Goal: Task Accomplishment & Management: Complete application form

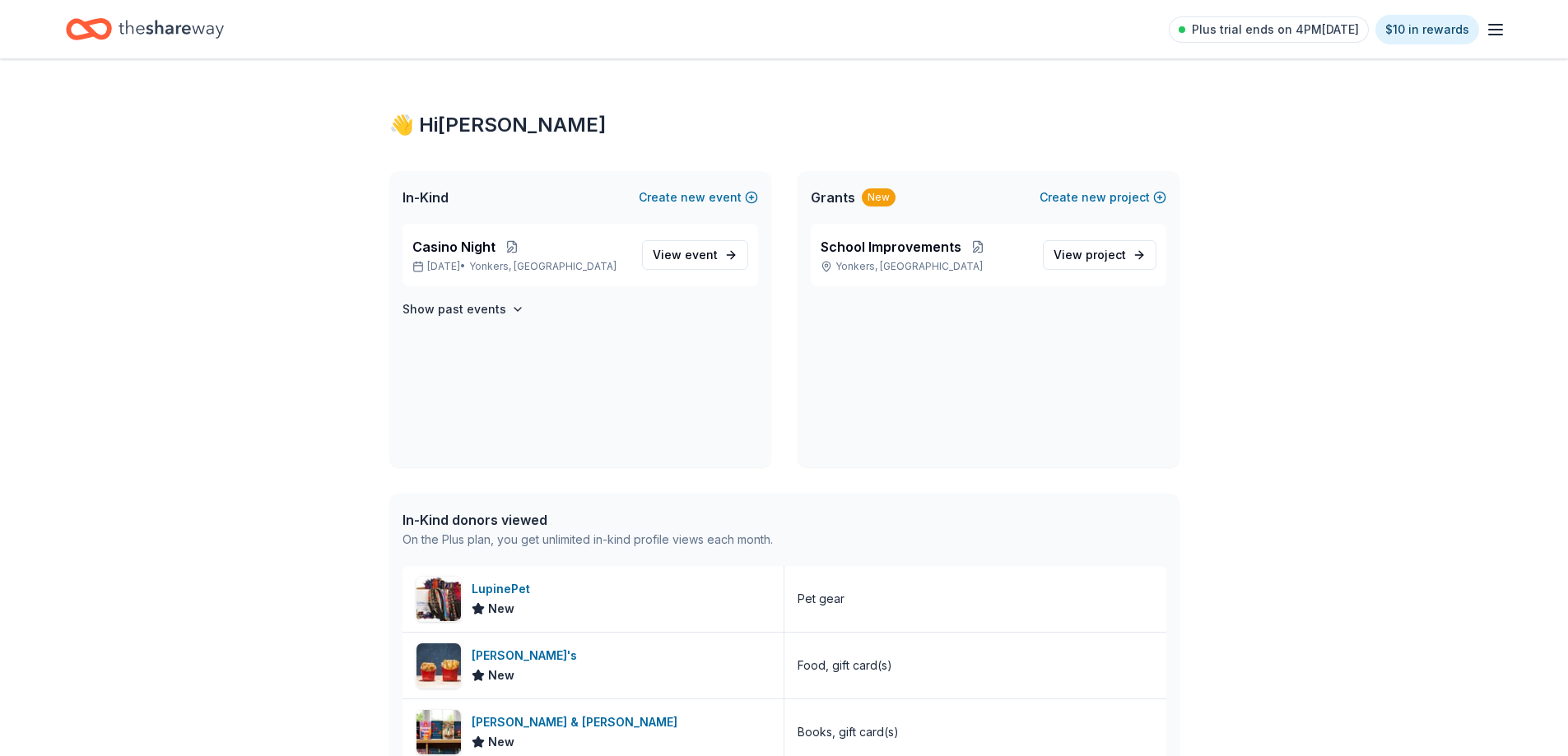
click at [1232, 590] on div "👋 Hi [PERSON_NAME] In-Kind Create new event Casino Night [DATE] • [GEOGRAPHIC_D…" at bounding box center [784, 727] width 1568 height 1336
click at [283, 309] on div "👋 Hi [PERSON_NAME] In-Kind Create new event Casino Night [DATE] • [GEOGRAPHIC_D…" at bounding box center [784, 727] width 1568 height 1336
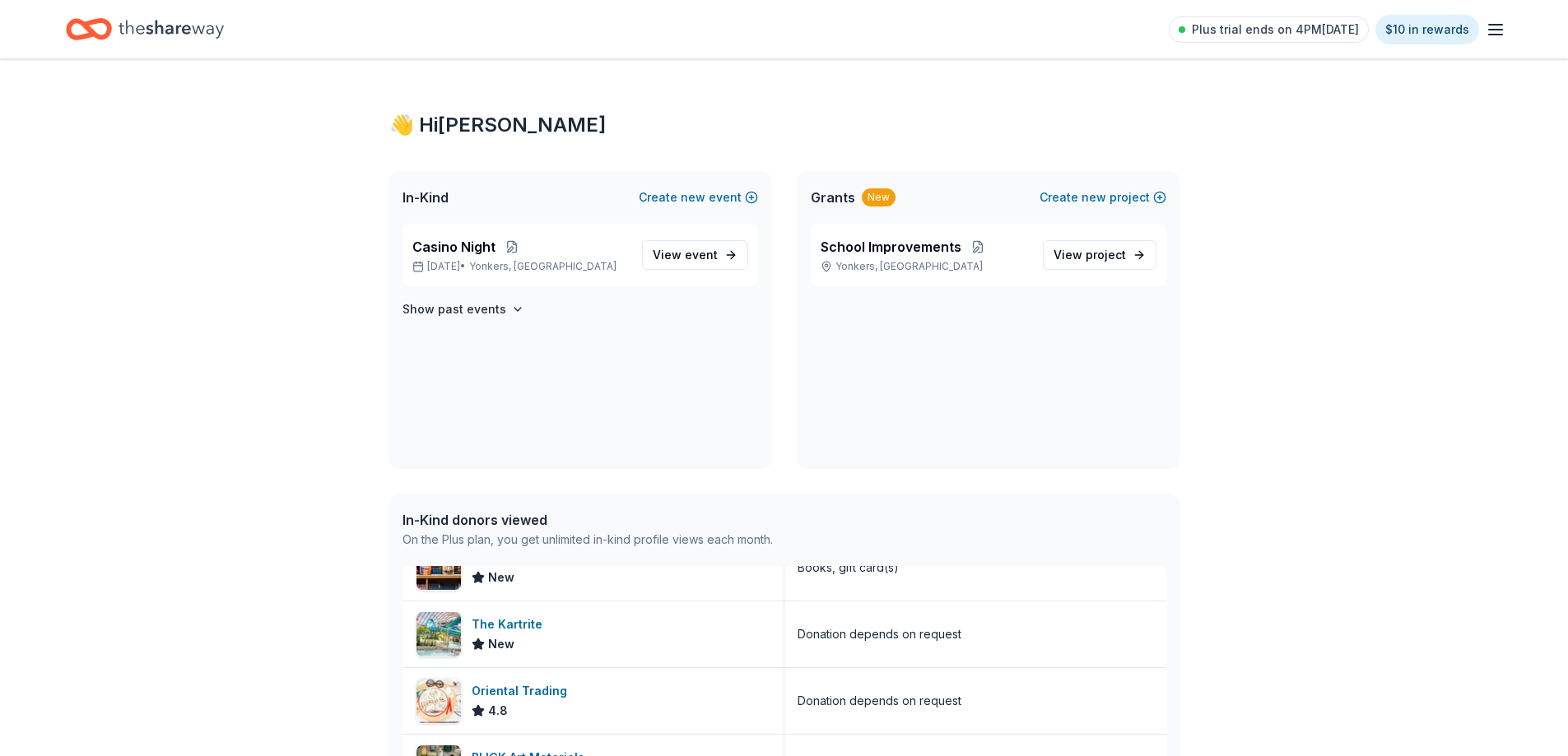
click at [83, 46] on icon "Home" at bounding box center [88, 29] width 46 height 39
click at [86, 35] on icon "Home" at bounding box center [81, 29] width 25 height 17
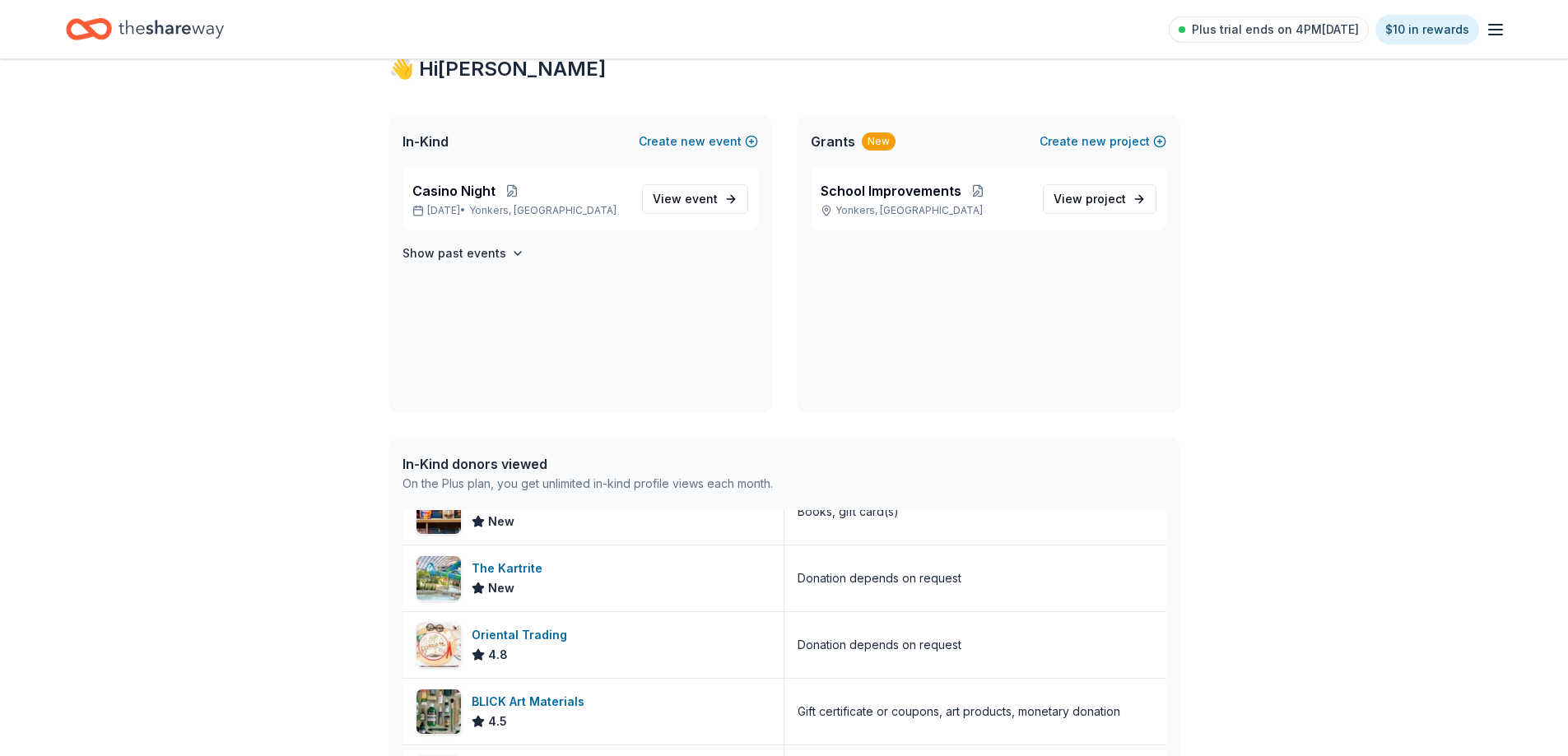
scroll to position [3, 0]
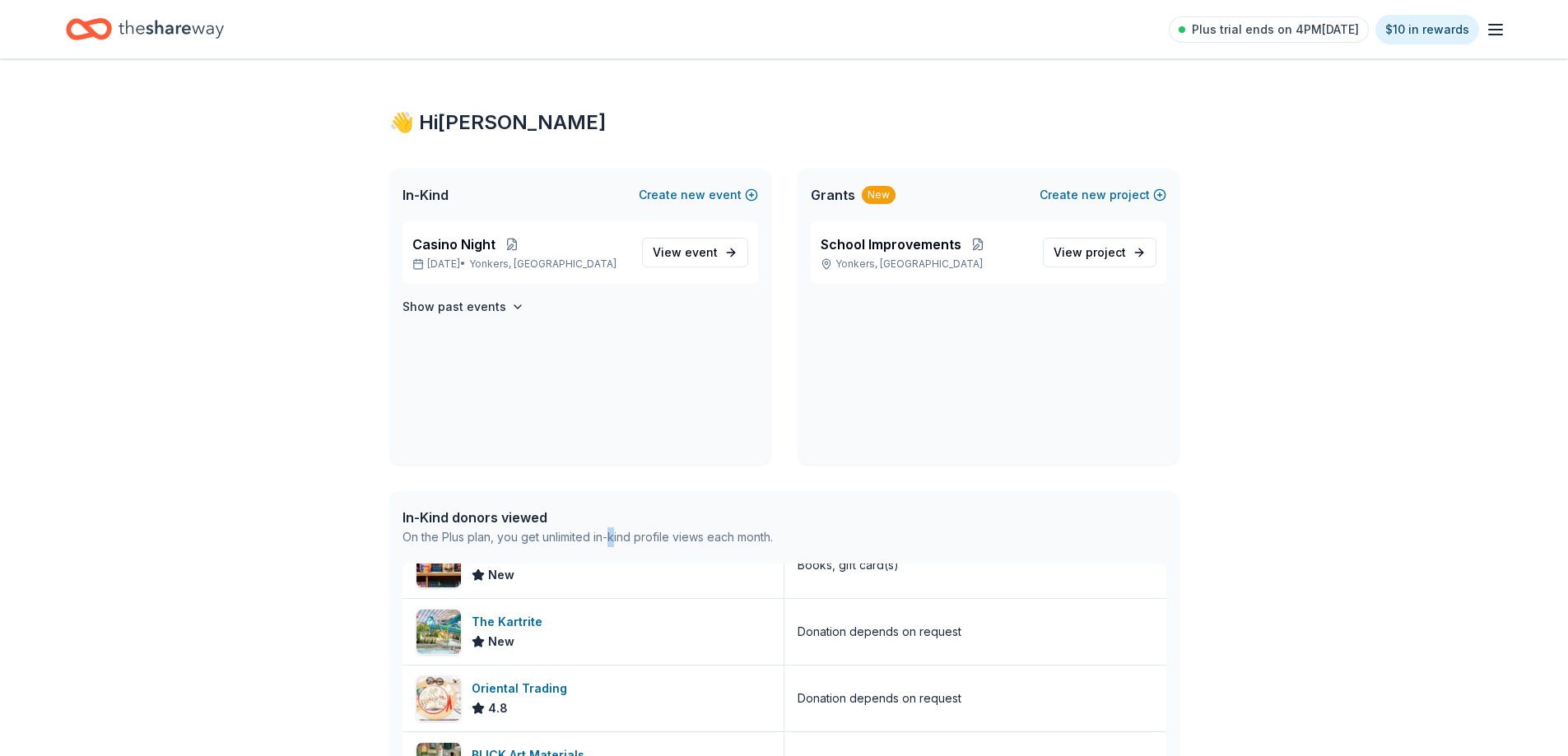
click at [612, 535] on div "On the Plus plan, you get unlimited in-kind profile views each month." at bounding box center [588, 536] width 371 height 19
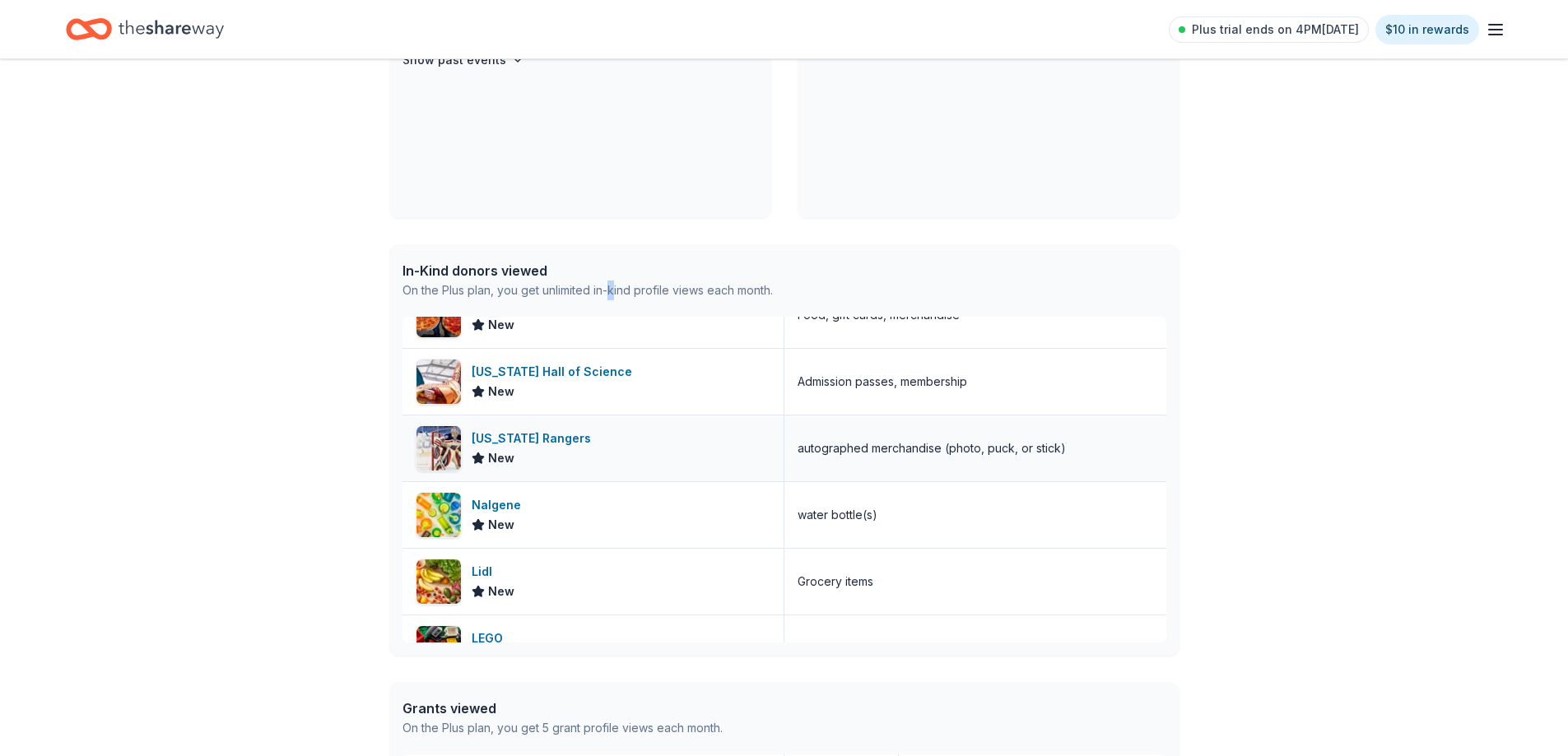
scroll to position [1212, 0]
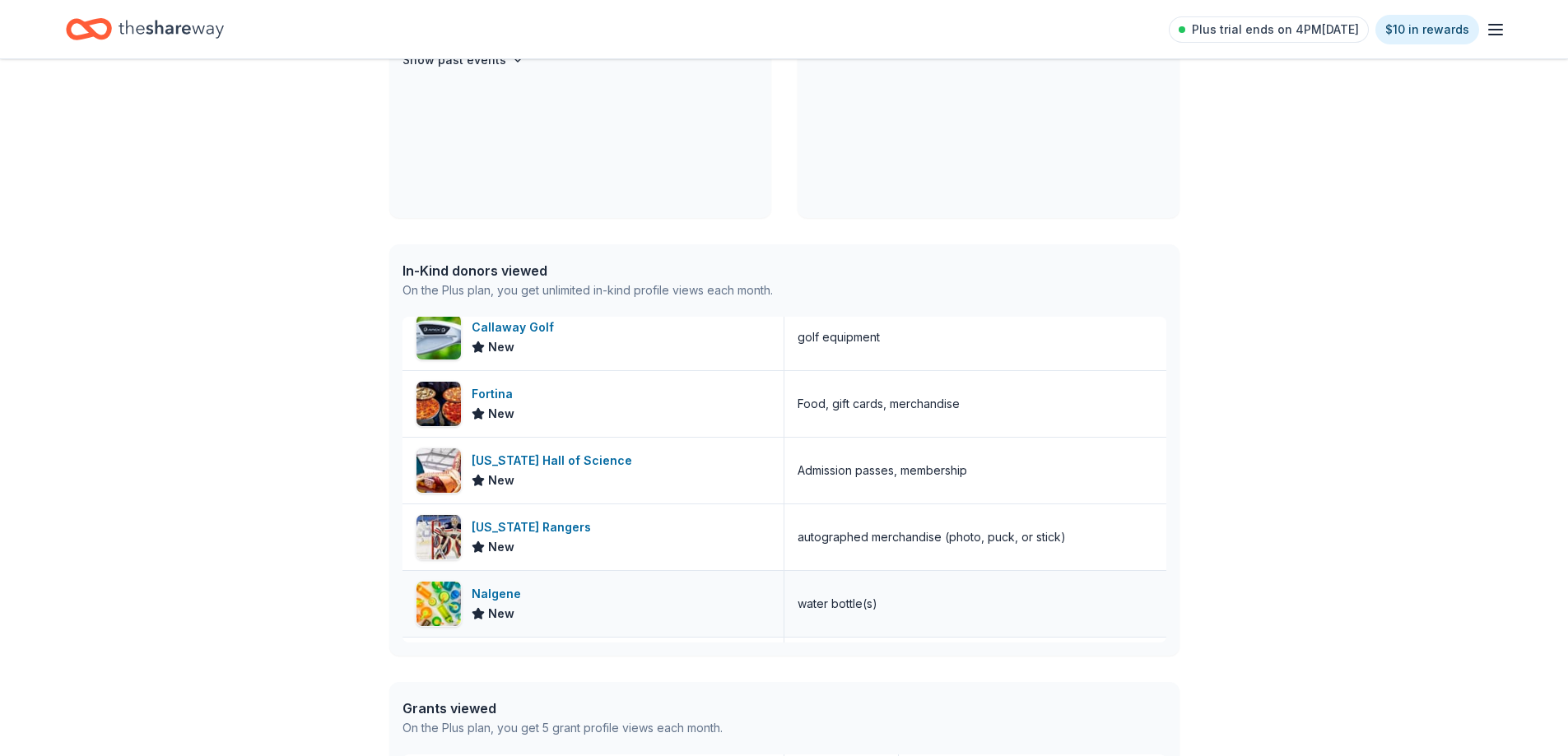
click at [501, 610] on span "New" at bounding box center [501, 613] width 26 height 19
click at [1065, 600] on div "water bottle(s)" at bounding box center [975, 604] width 382 height 66
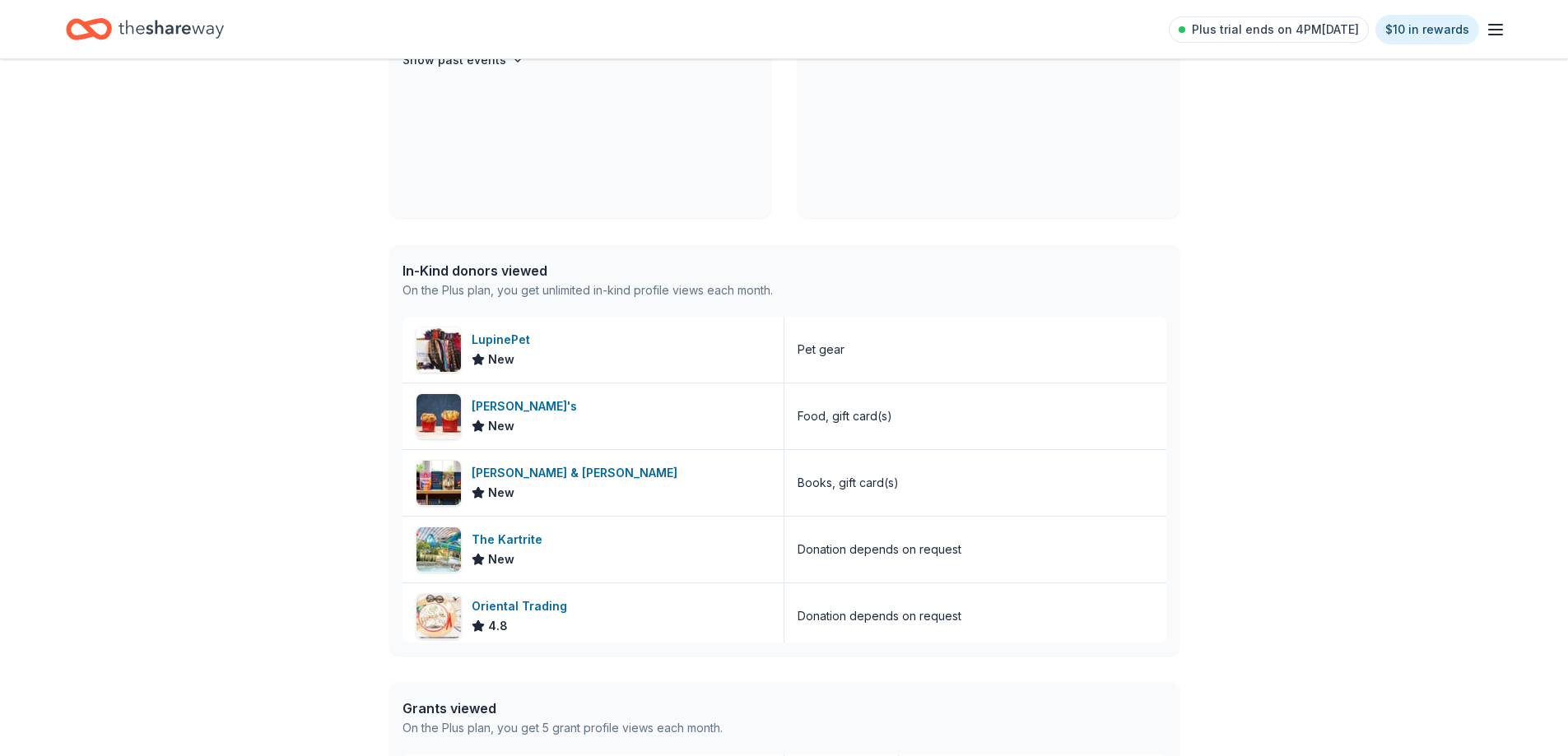
scroll to position [0, 0]
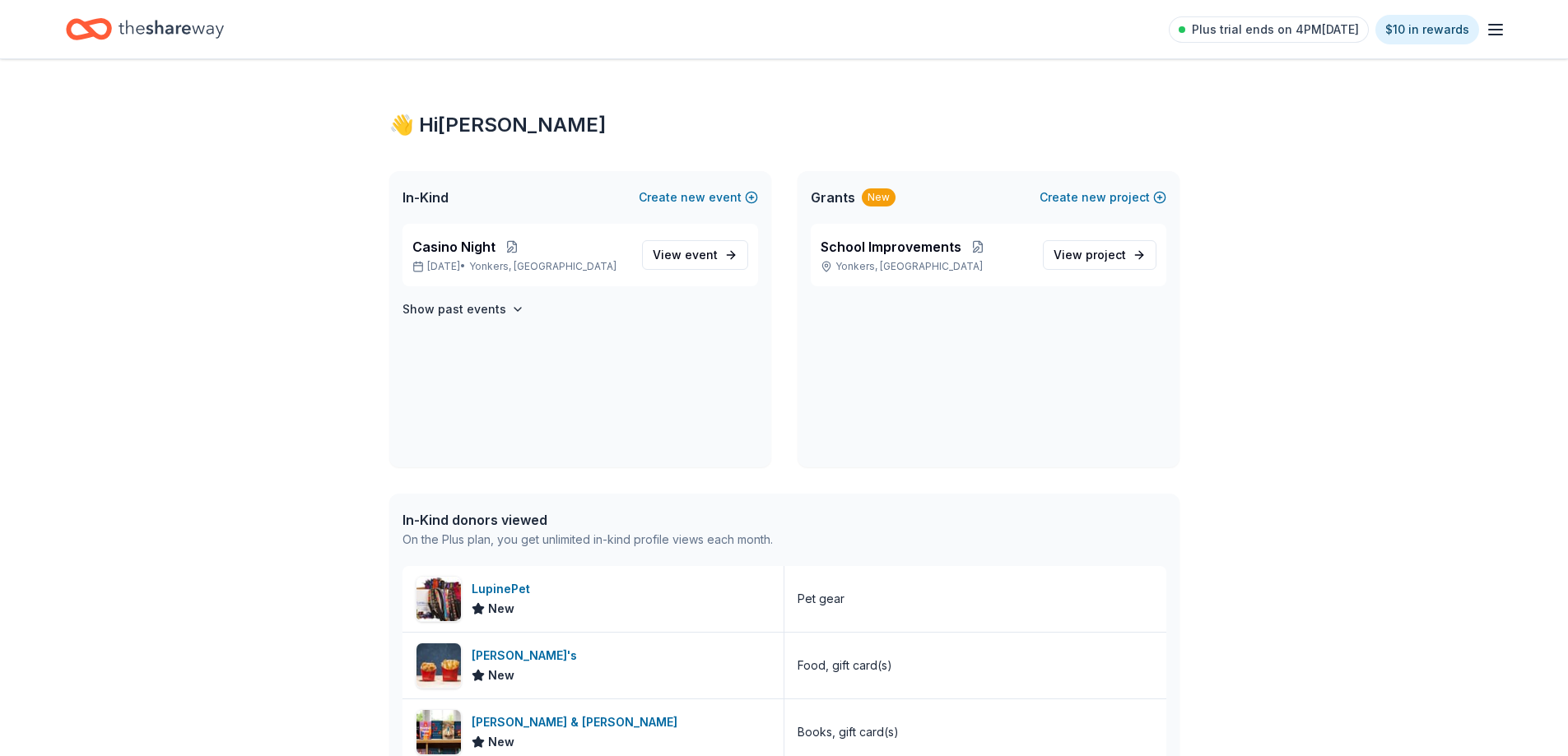
click at [422, 194] on span "In-Kind" at bounding box center [425, 197] width 46 height 19
click at [166, 35] on icon "Home" at bounding box center [171, 29] width 105 height 34
click at [43, 24] on div "Plus trial ends on 4PM[DATE] $10 in rewards" at bounding box center [784, 29] width 1568 height 58
click at [86, 13] on icon "Home" at bounding box center [88, 29] width 46 height 39
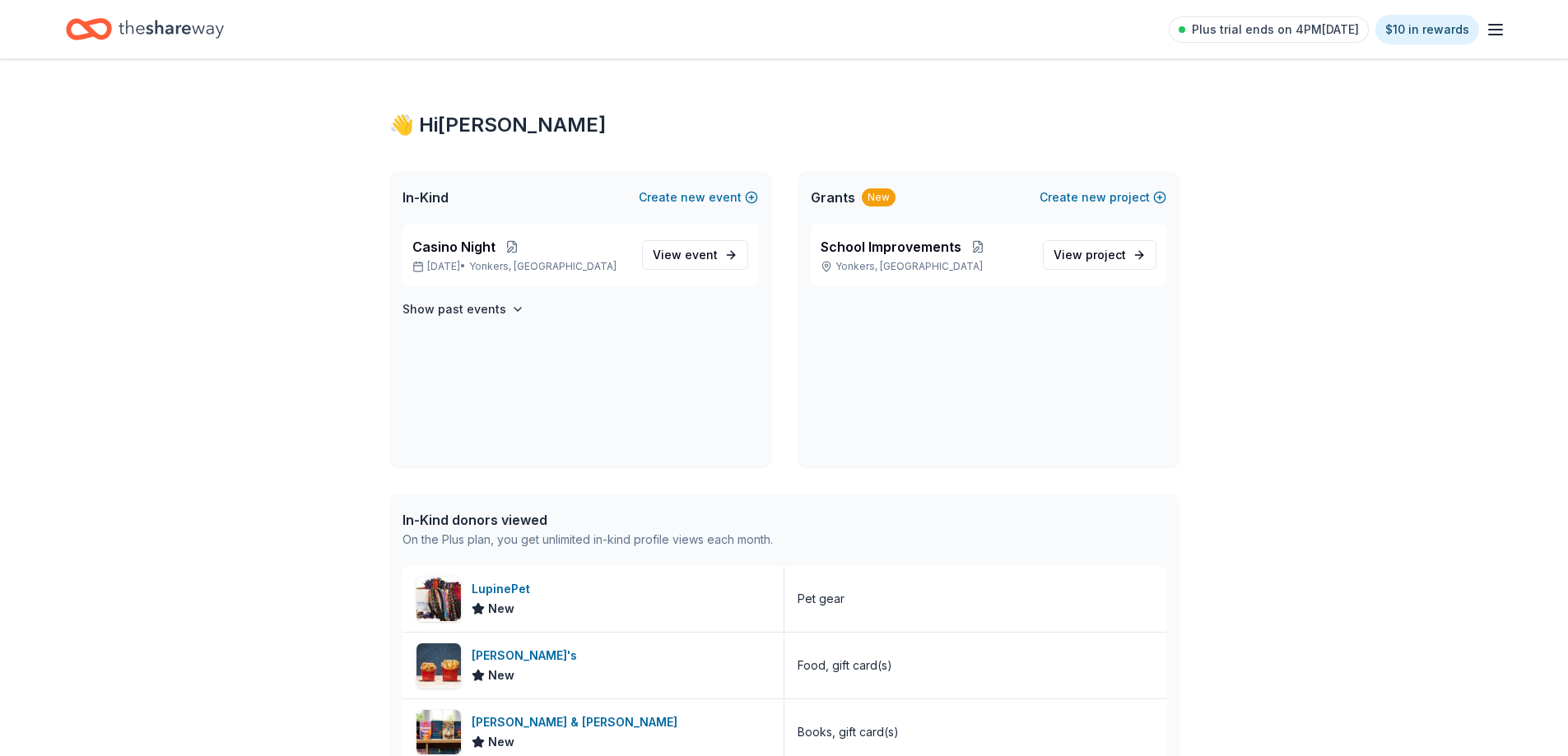
click at [1502, 38] on icon "button" at bounding box center [1495, 29] width 19 height 19
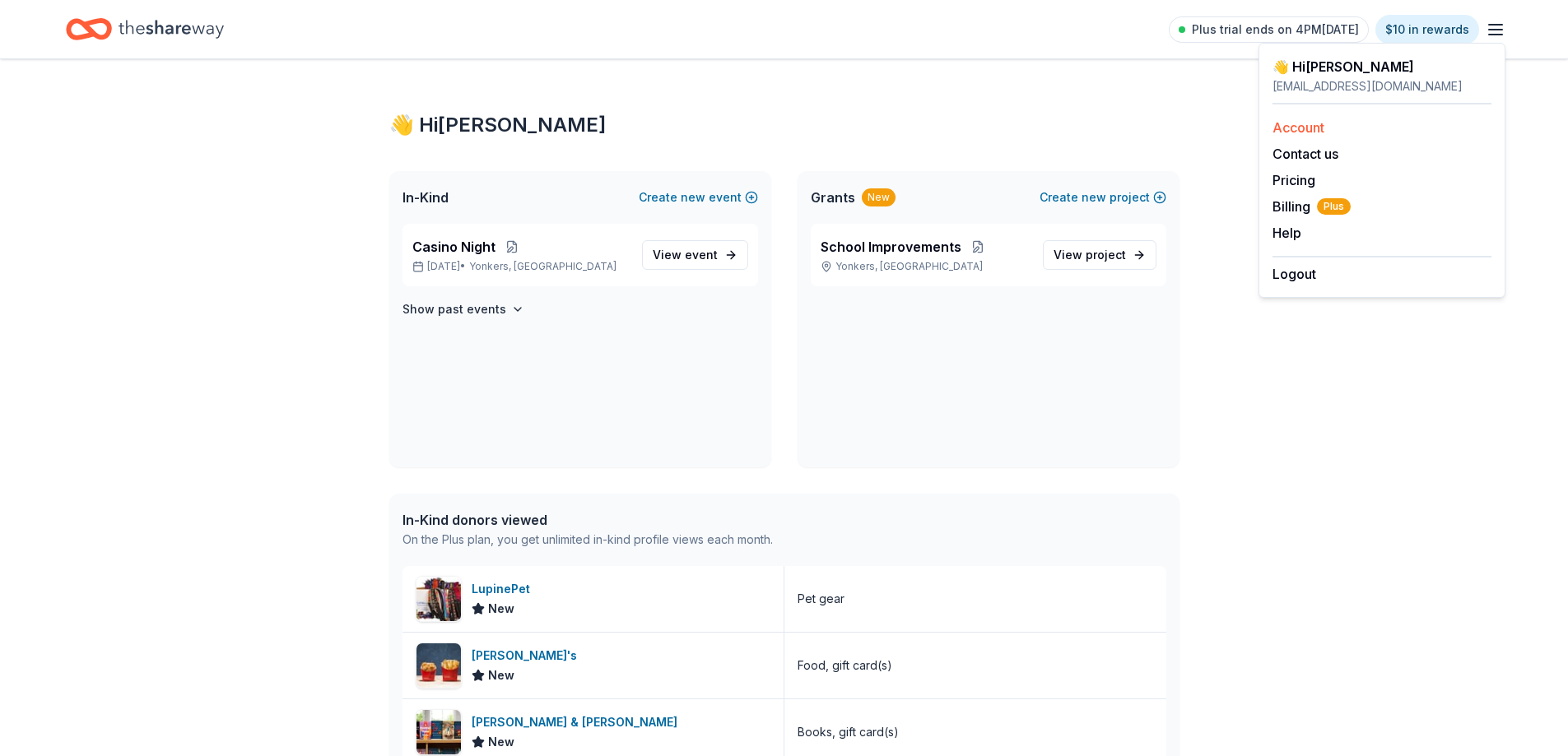
click at [1306, 126] on link "Account" at bounding box center [1299, 128] width 52 height 17
click at [430, 207] on div "In-Kind Create new event" at bounding box center [580, 197] width 382 height 53
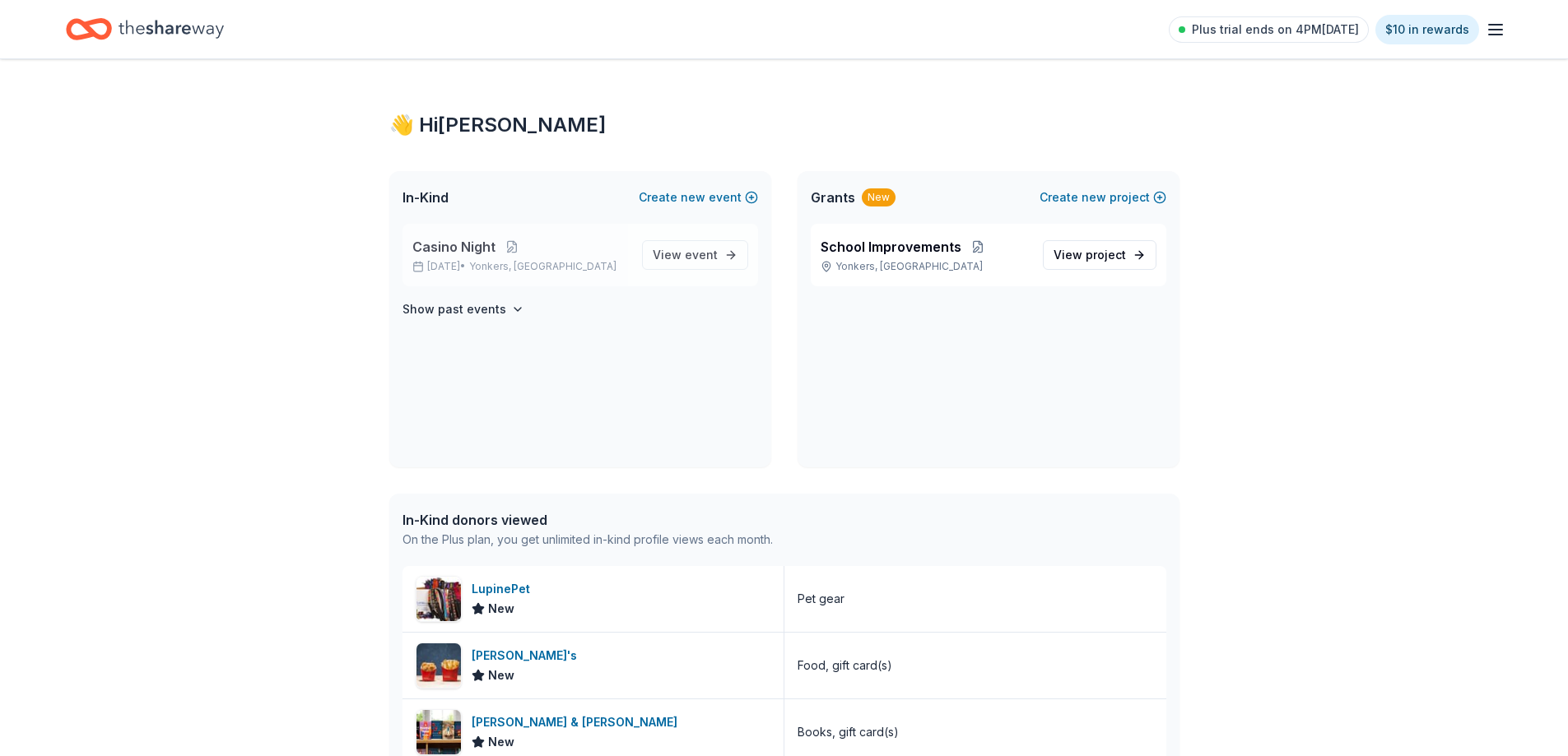
click at [450, 253] on span "Casino Night" at bounding box center [454, 246] width 83 height 19
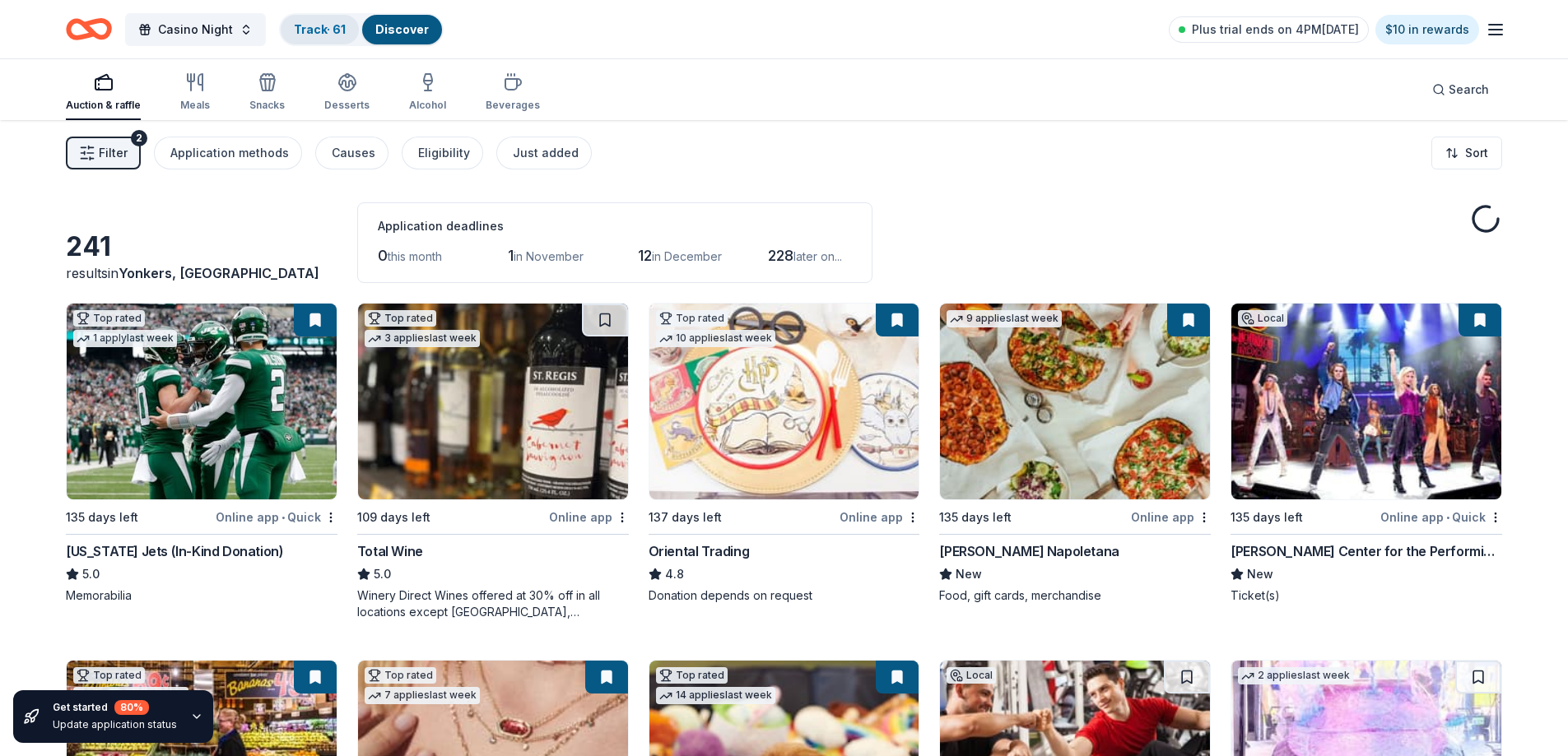
click at [314, 31] on link "Track · 61" at bounding box center [320, 29] width 52 height 14
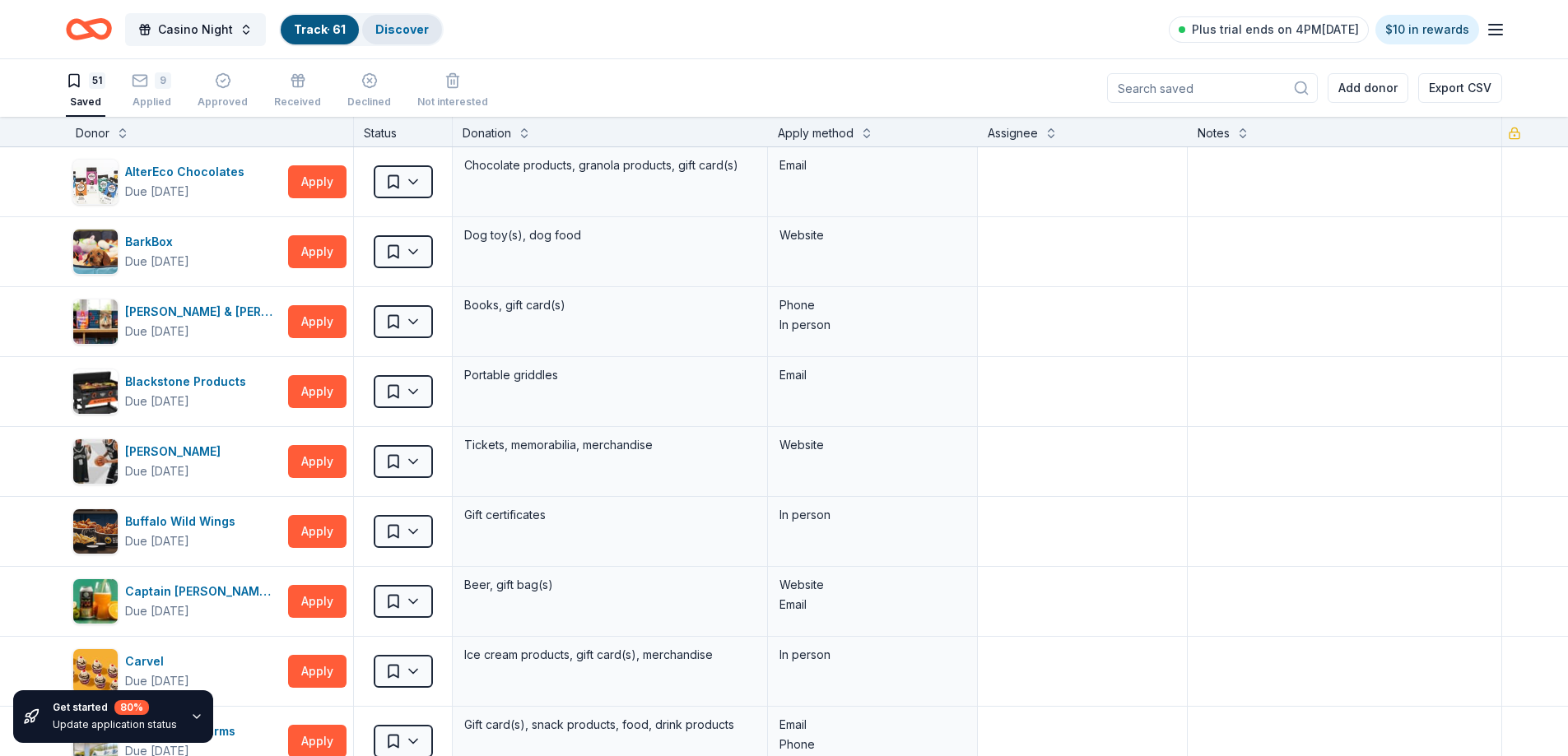
click at [405, 19] on div "Discover" at bounding box center [402, 29] width 80 height 29
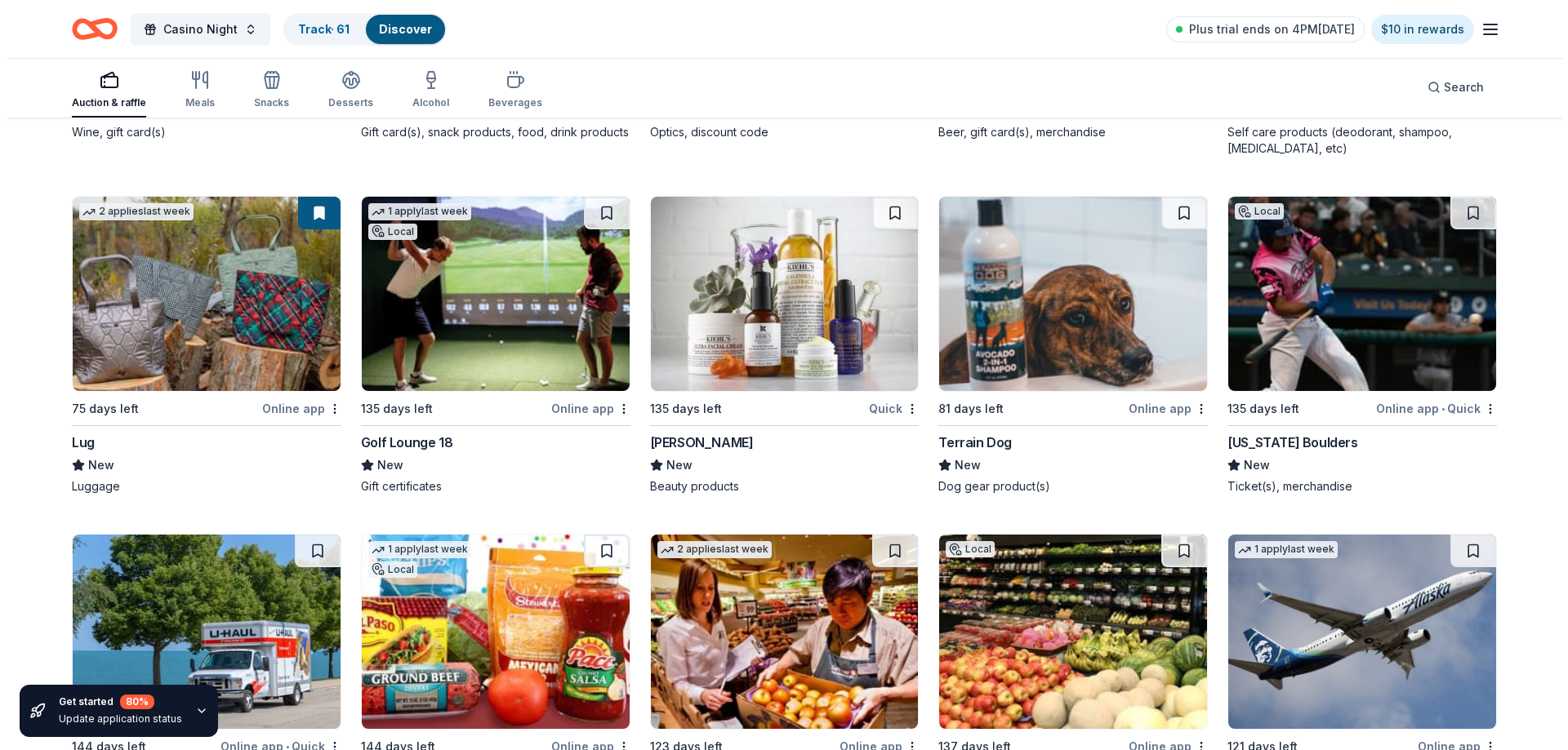
scroll to position [8490, 0]
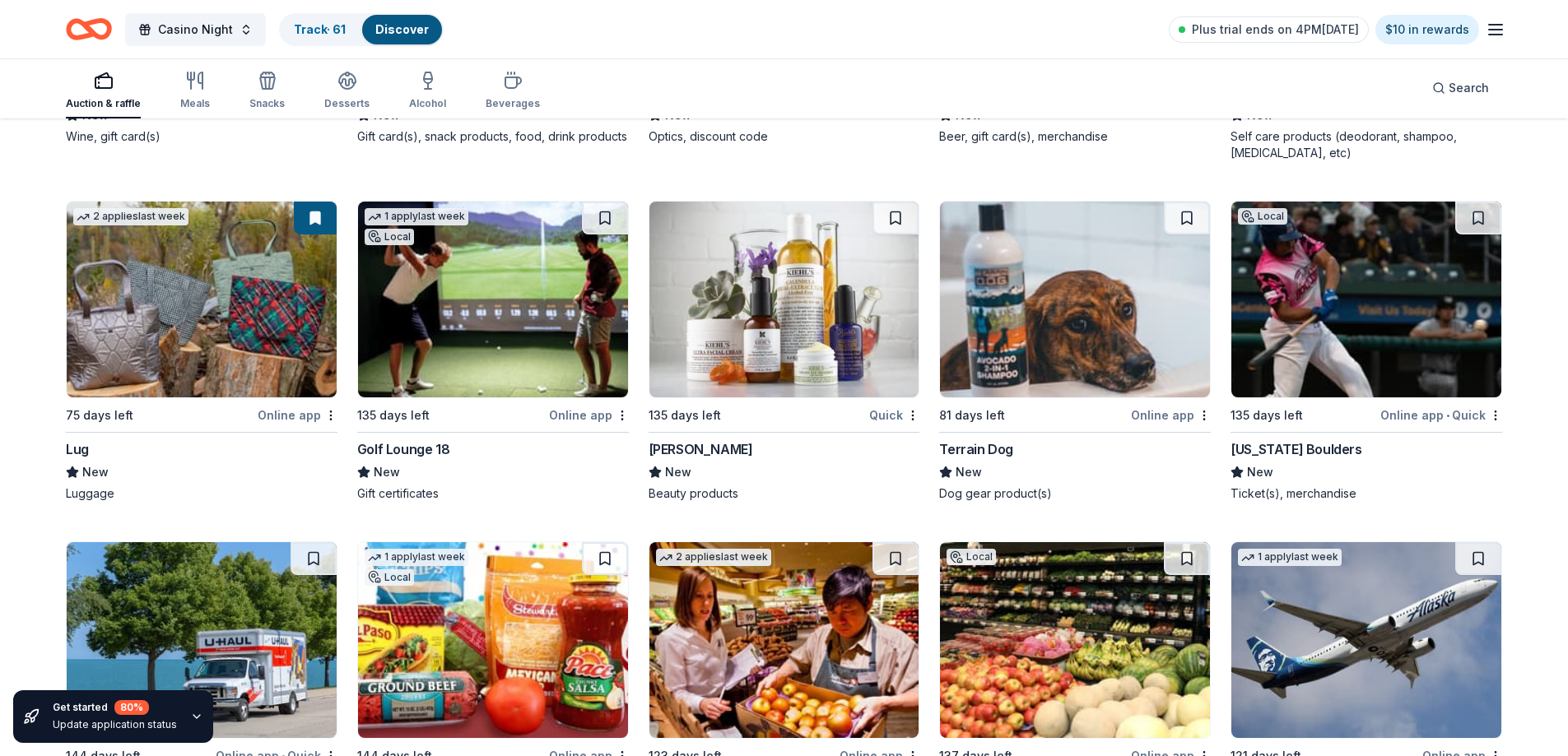
click at [408, 19] on div "Discover" at bounding box center [402, 29] width 80 height 29
click at [1466, 88] on span "Search" at bounding box center [1469, 88] width 40 height 19
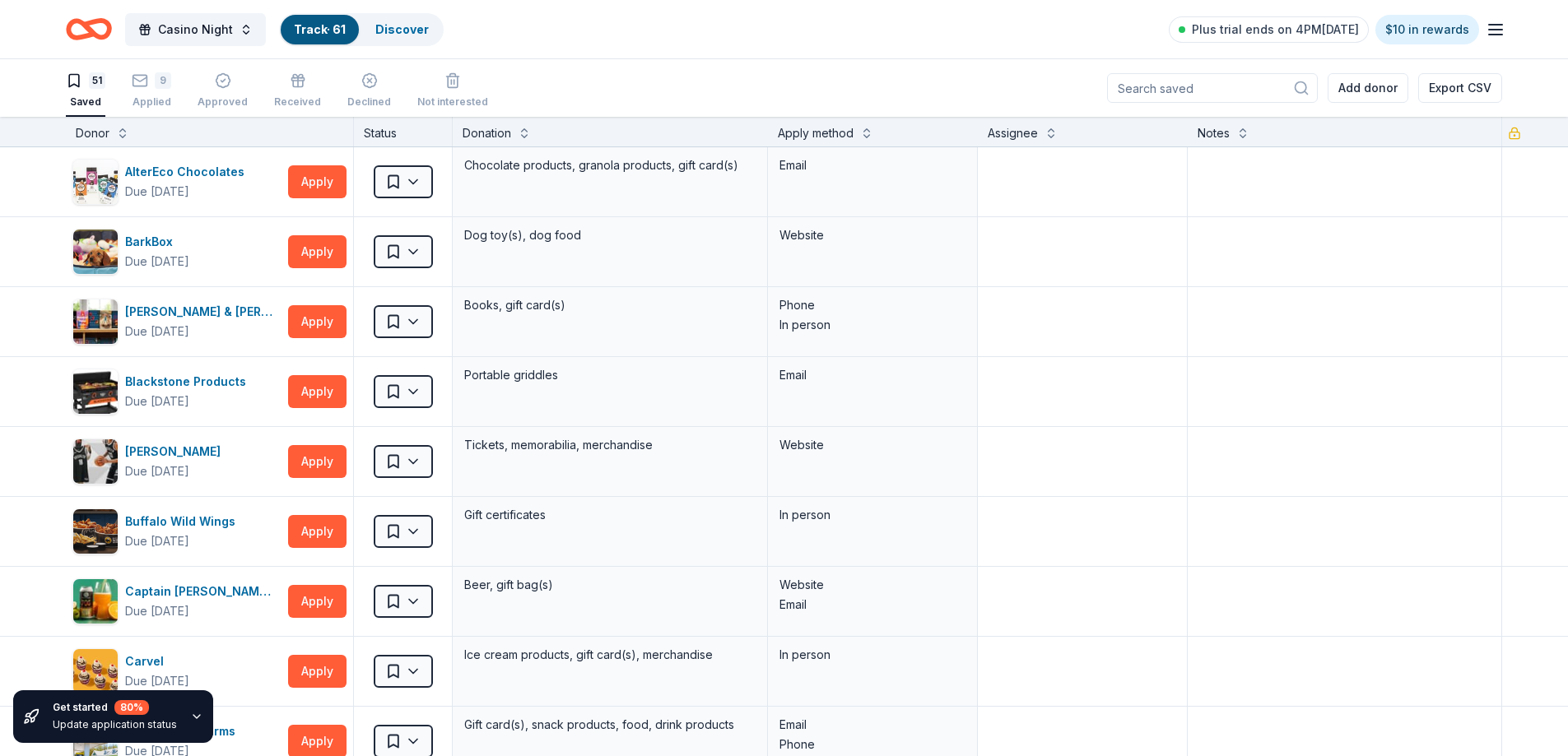
click at [1163, 84] on input at bounding box center [1213, 88] width 211 height 29
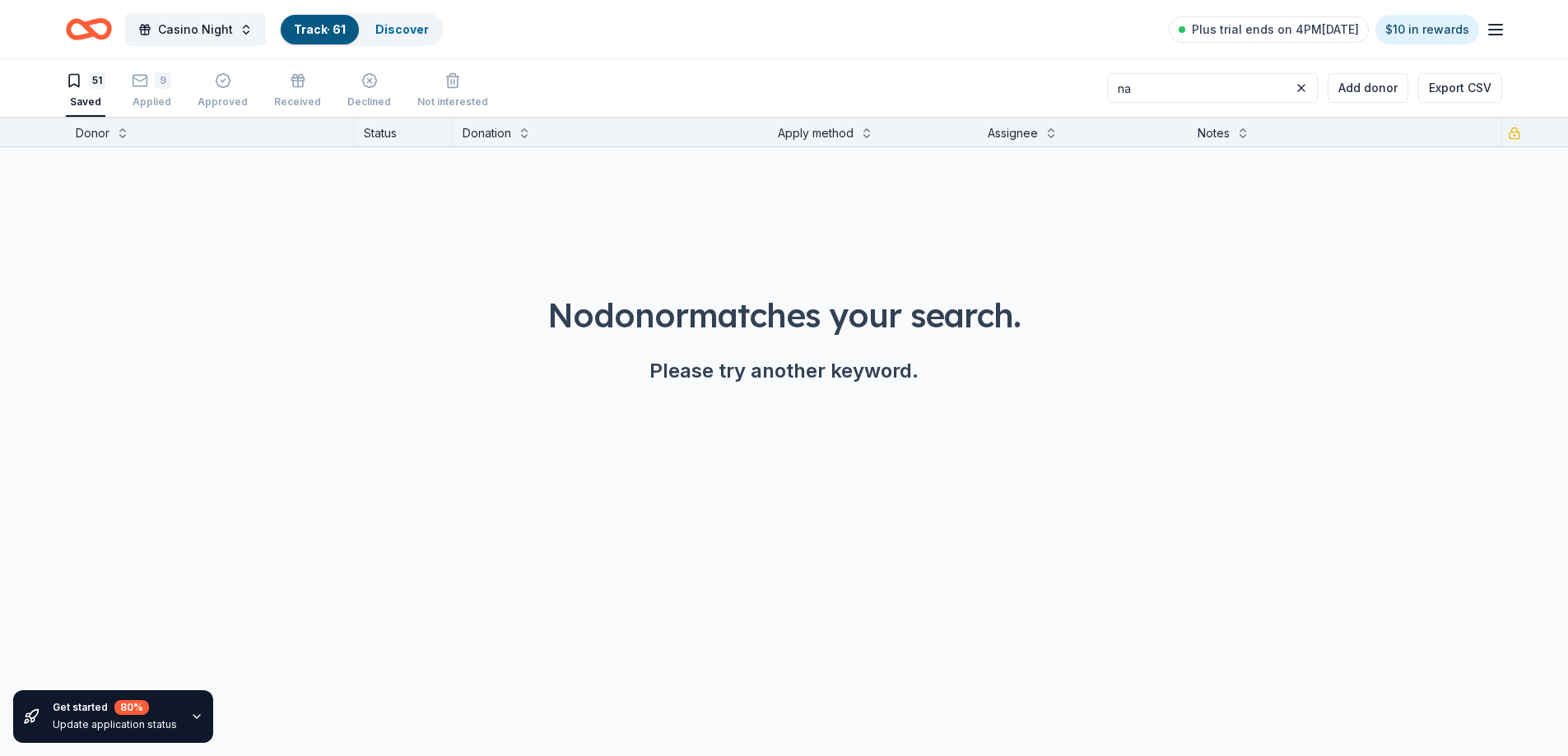
type input "n"
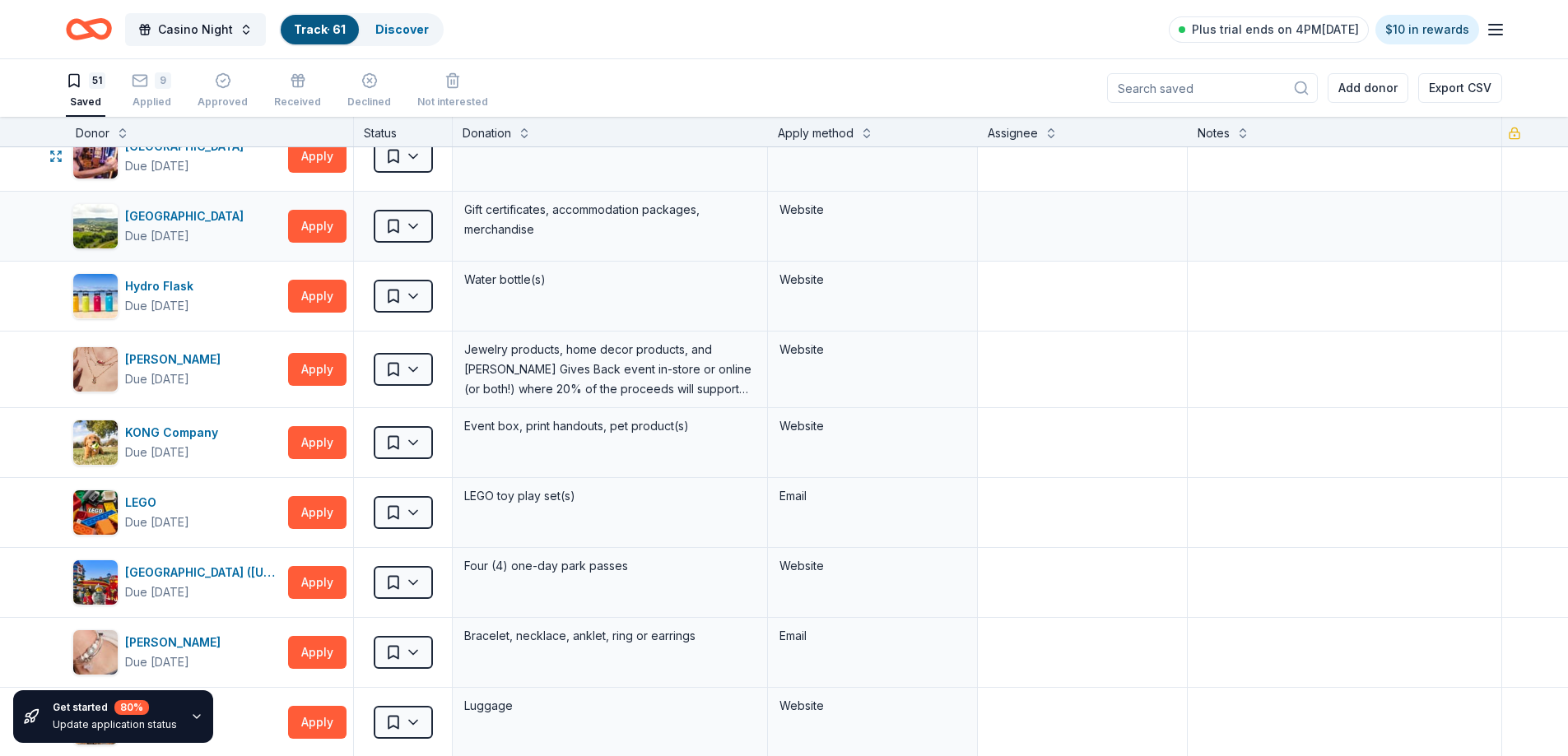
scroll to position [1317, 0]
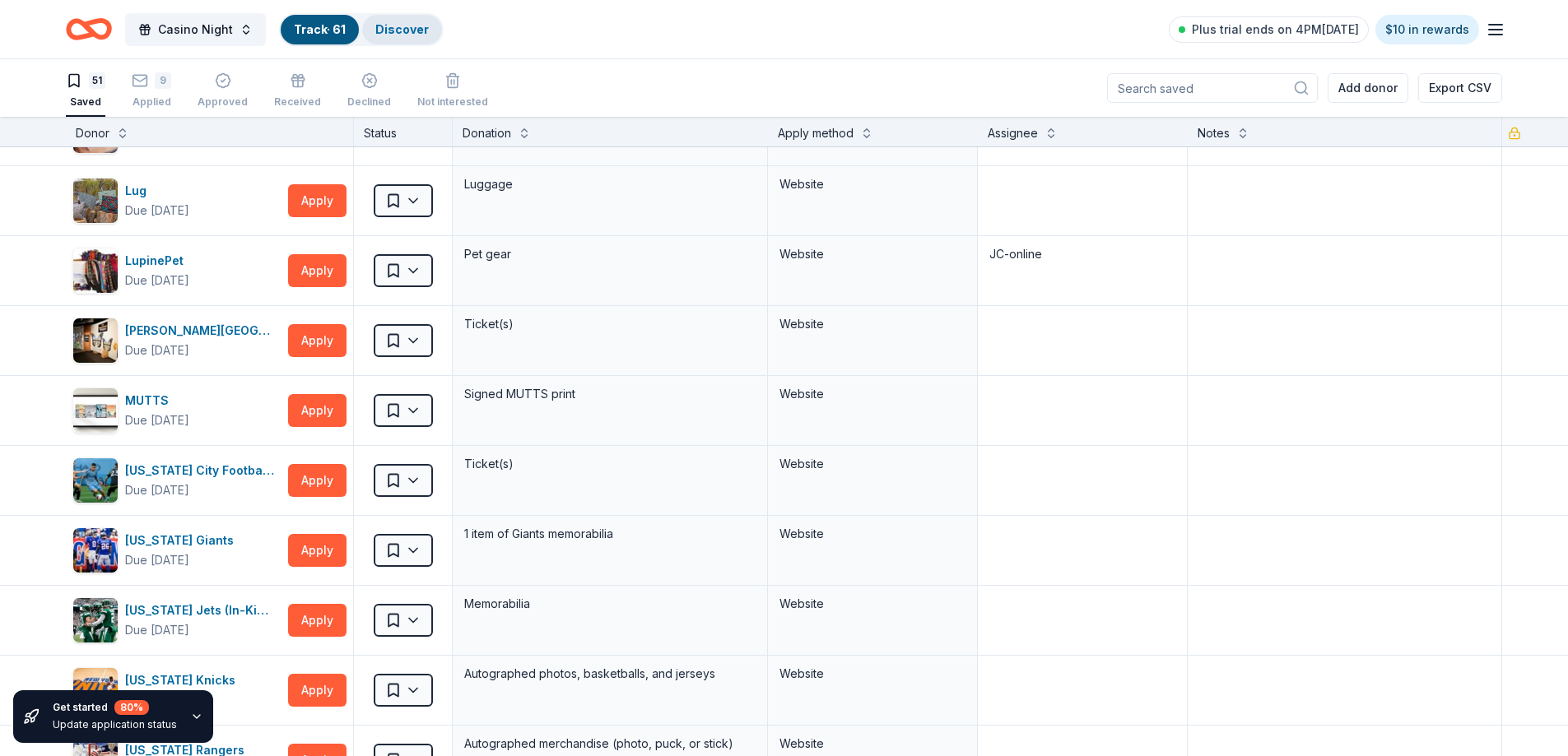
click at [398, 22] on link "Discover" at bounding box center [403, 29] width 54 height 14
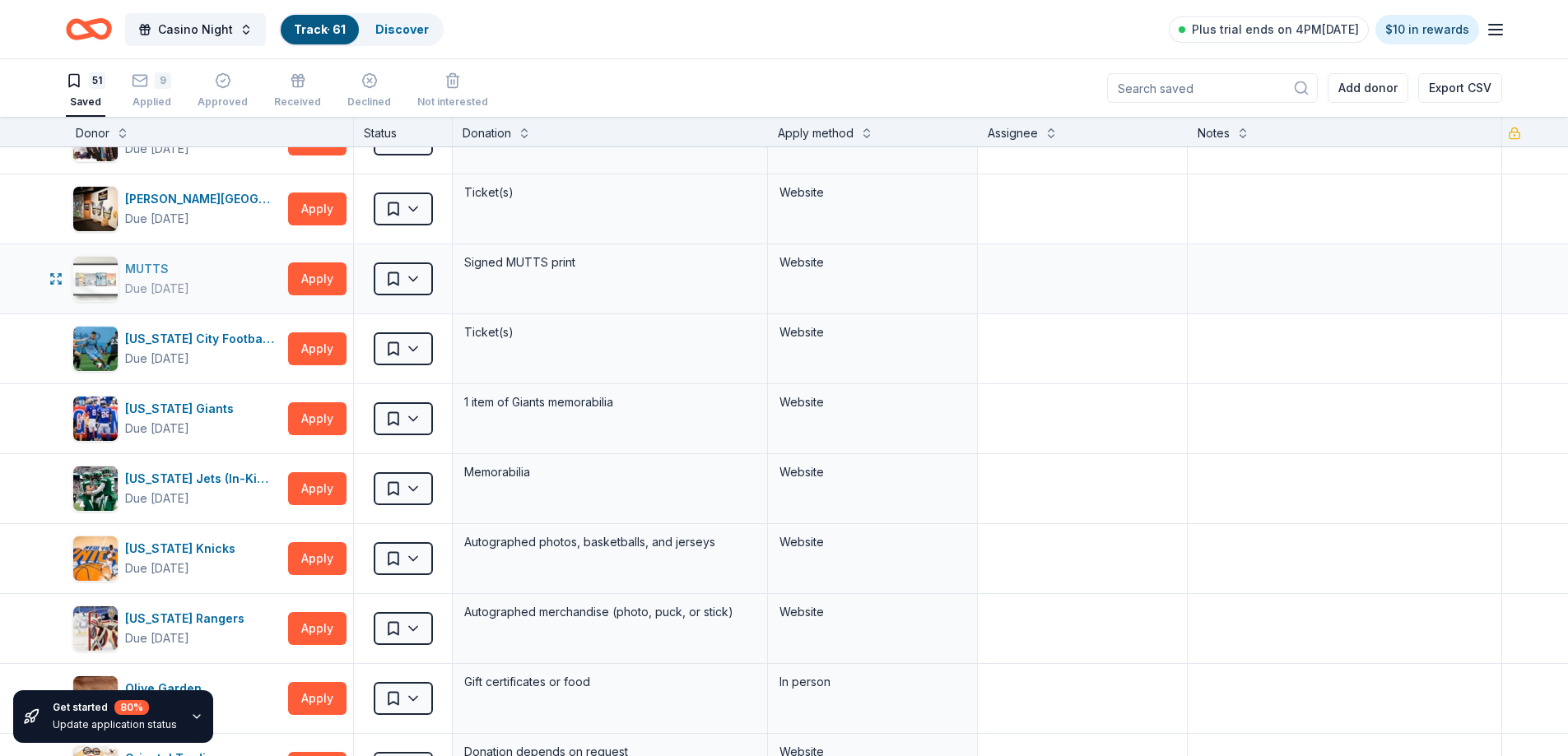
scroll to position [1728, 0]
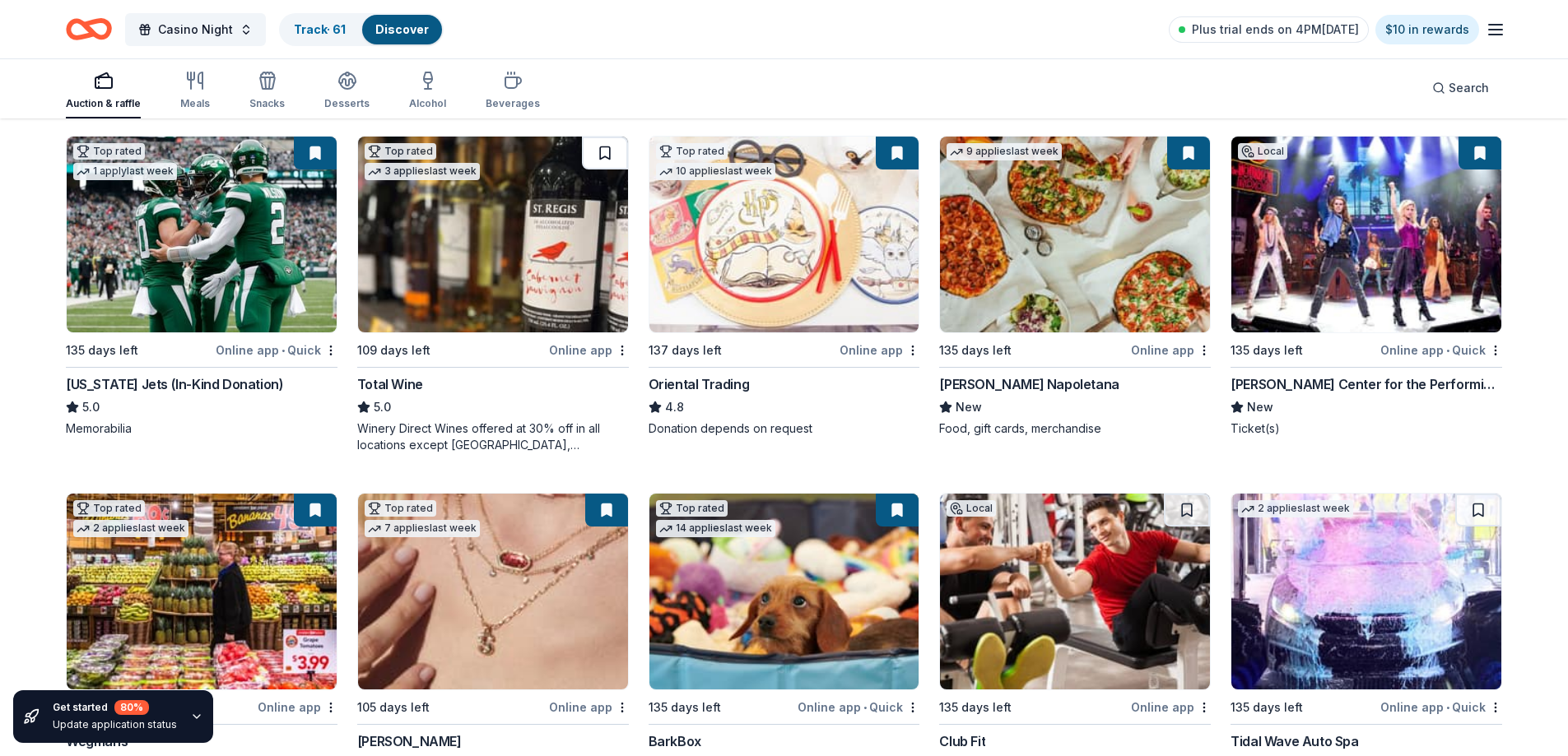
scroll to position [164, 0]
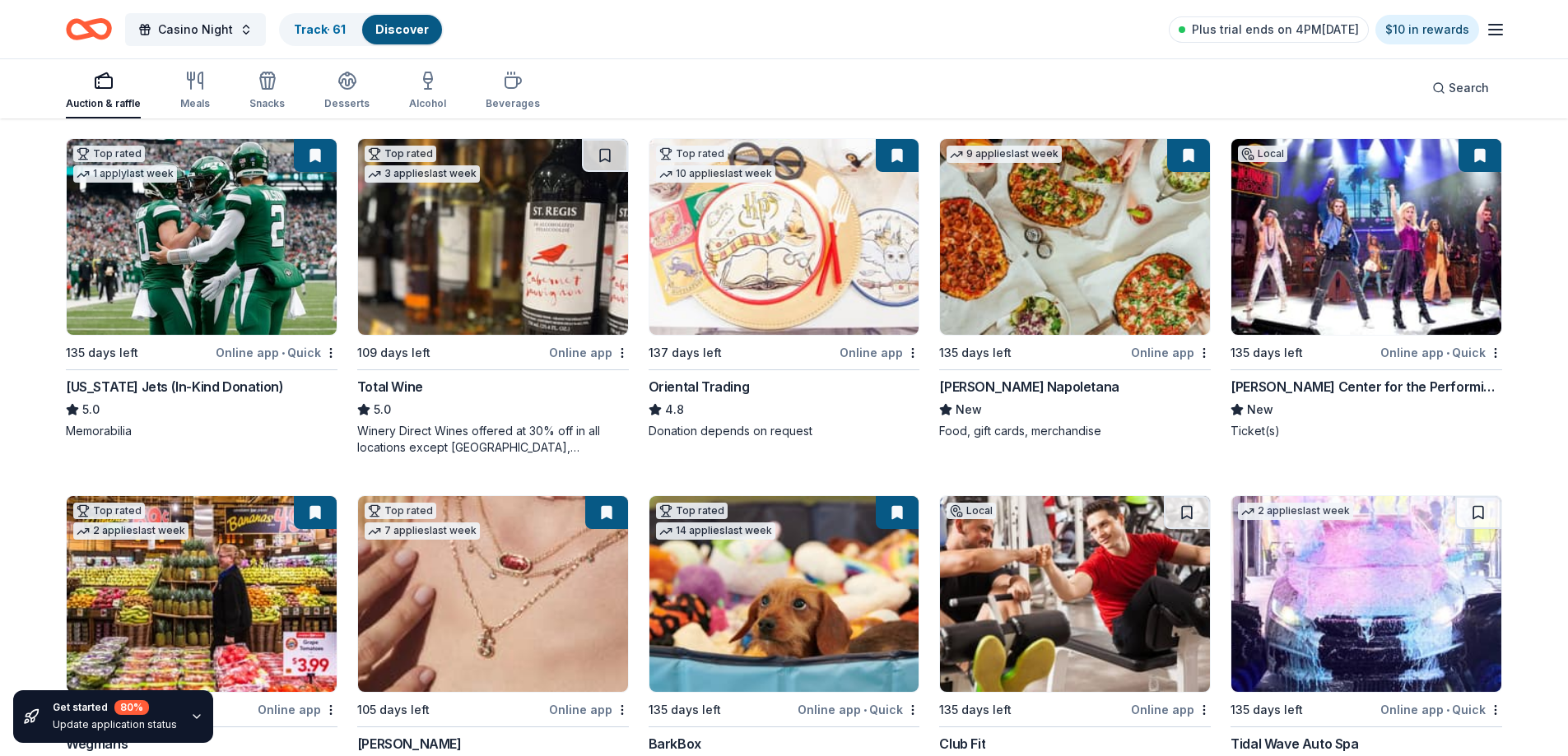
click at [528, 233] on img at bounding box center [493, 237] width 270 height 196
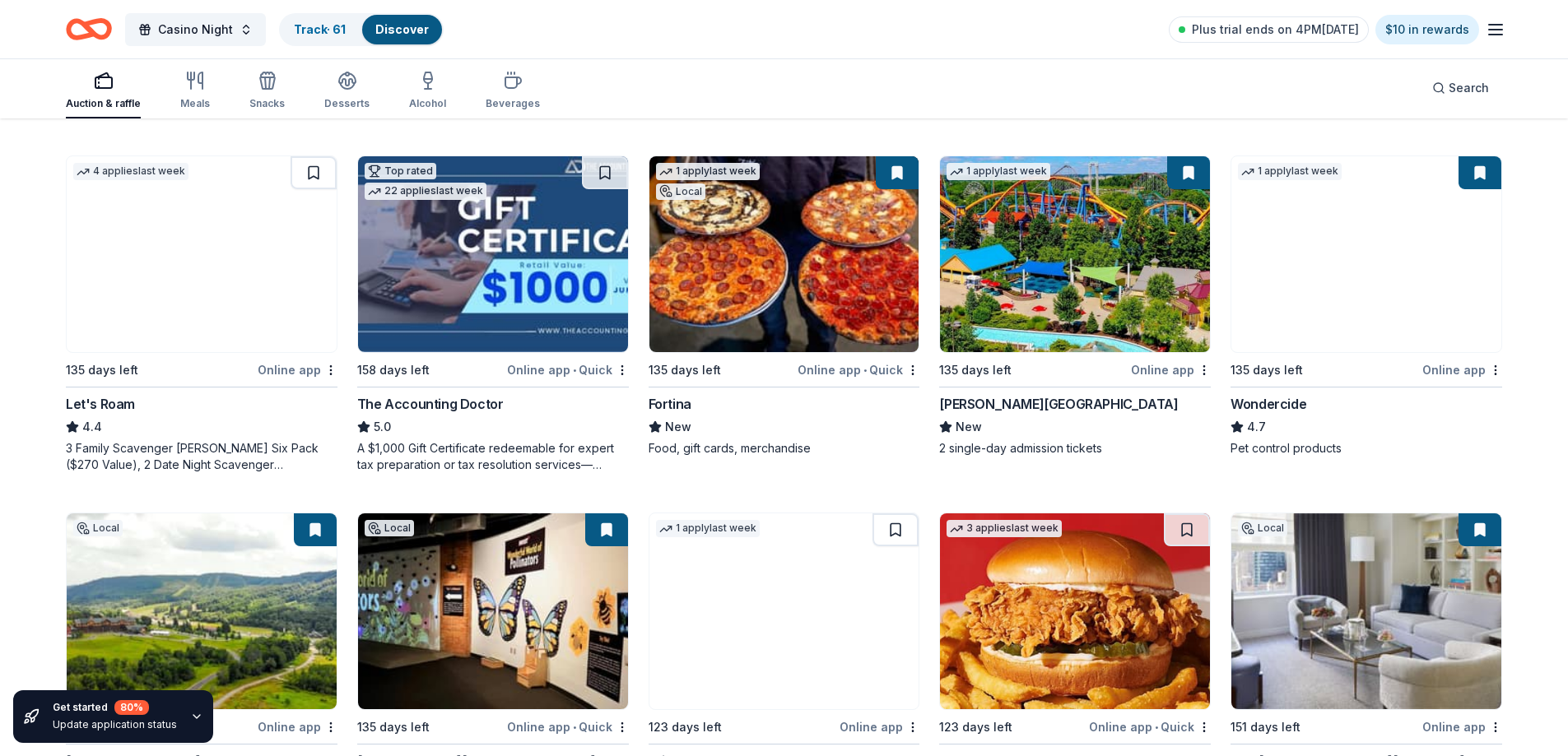
scroll to position [823, 0]
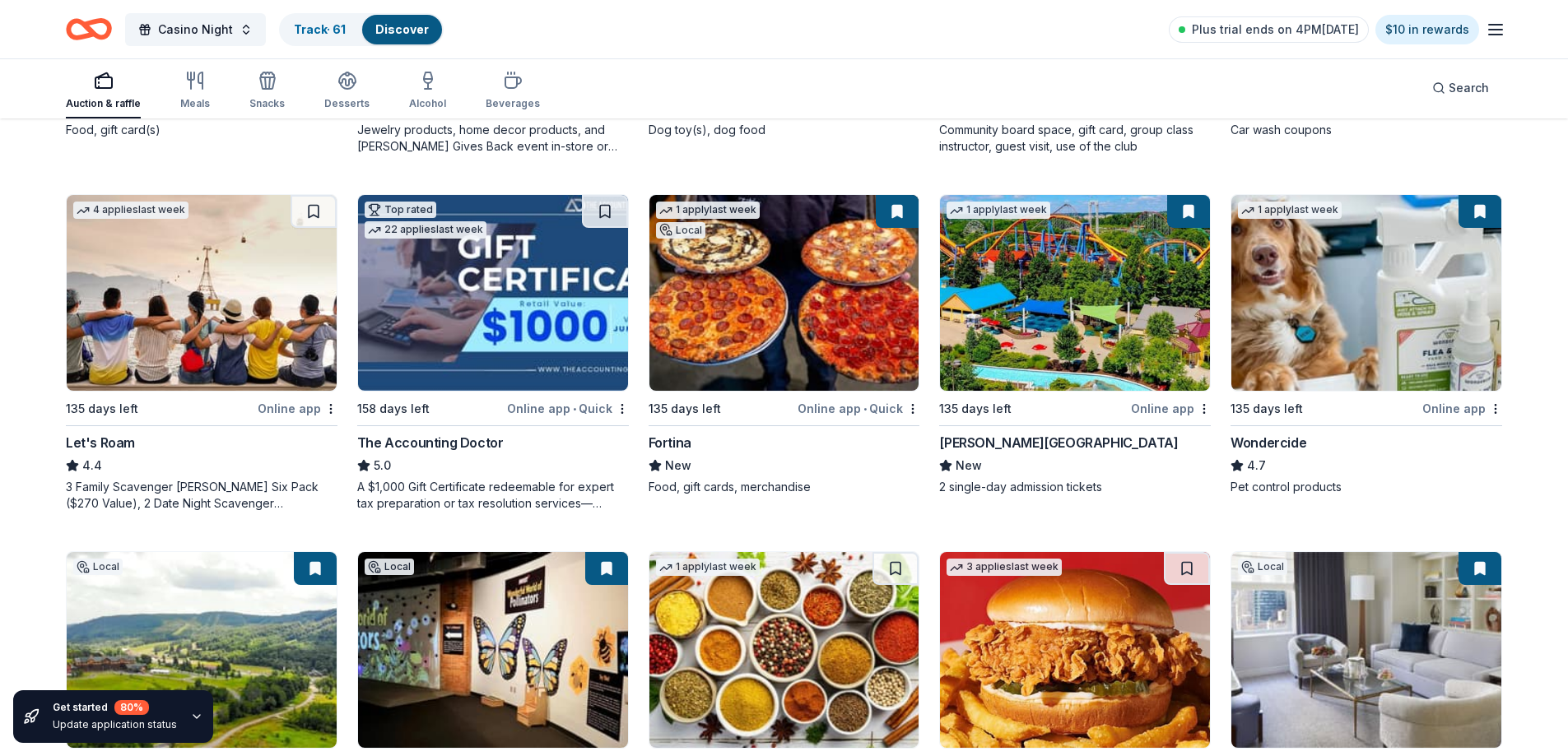
click at [893, 207] on button at bounding box center [897, 211] width 43 height 33
click at [799, 289] on img at bounding box center [784, 293] width 270 height 196
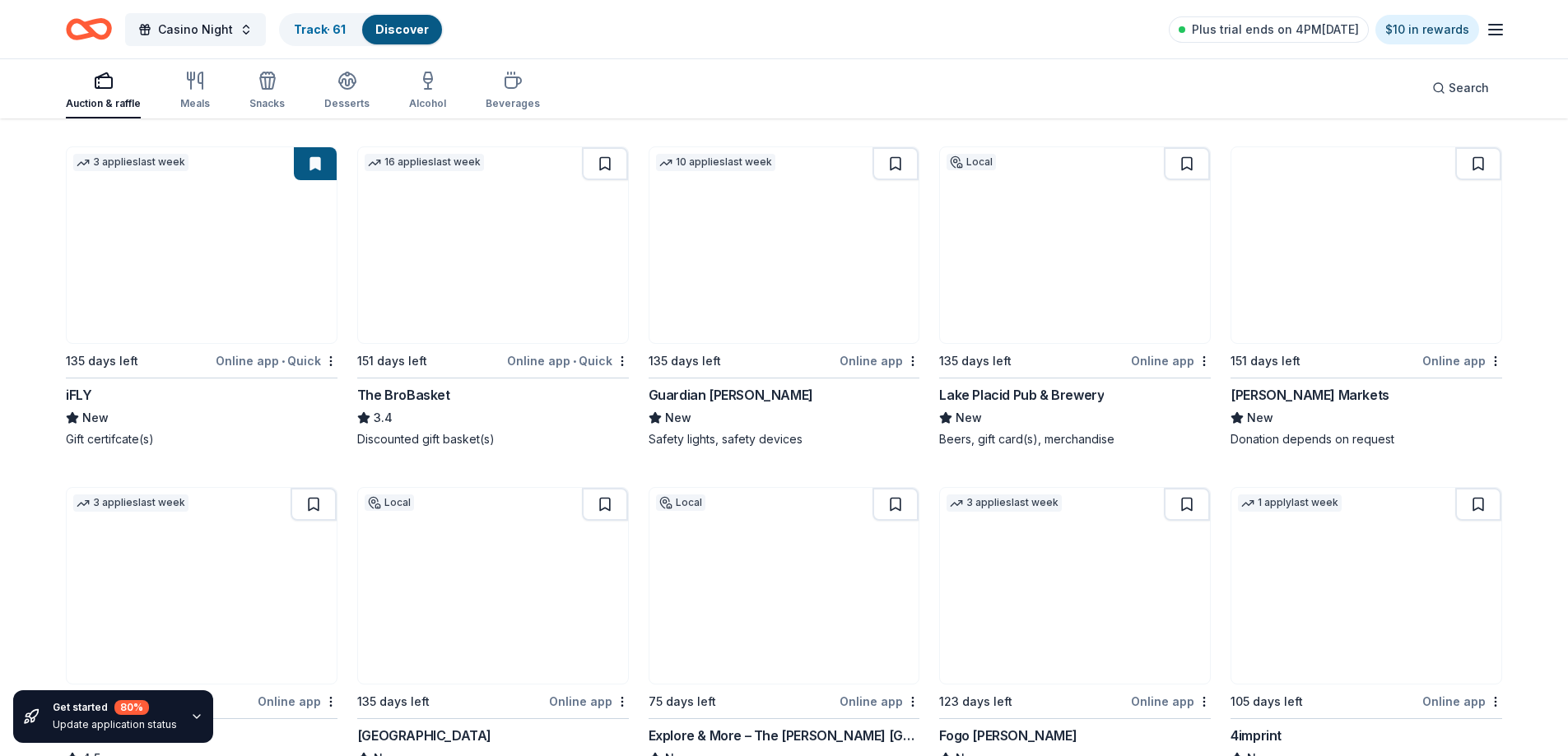
scroll to position [3373, 0]
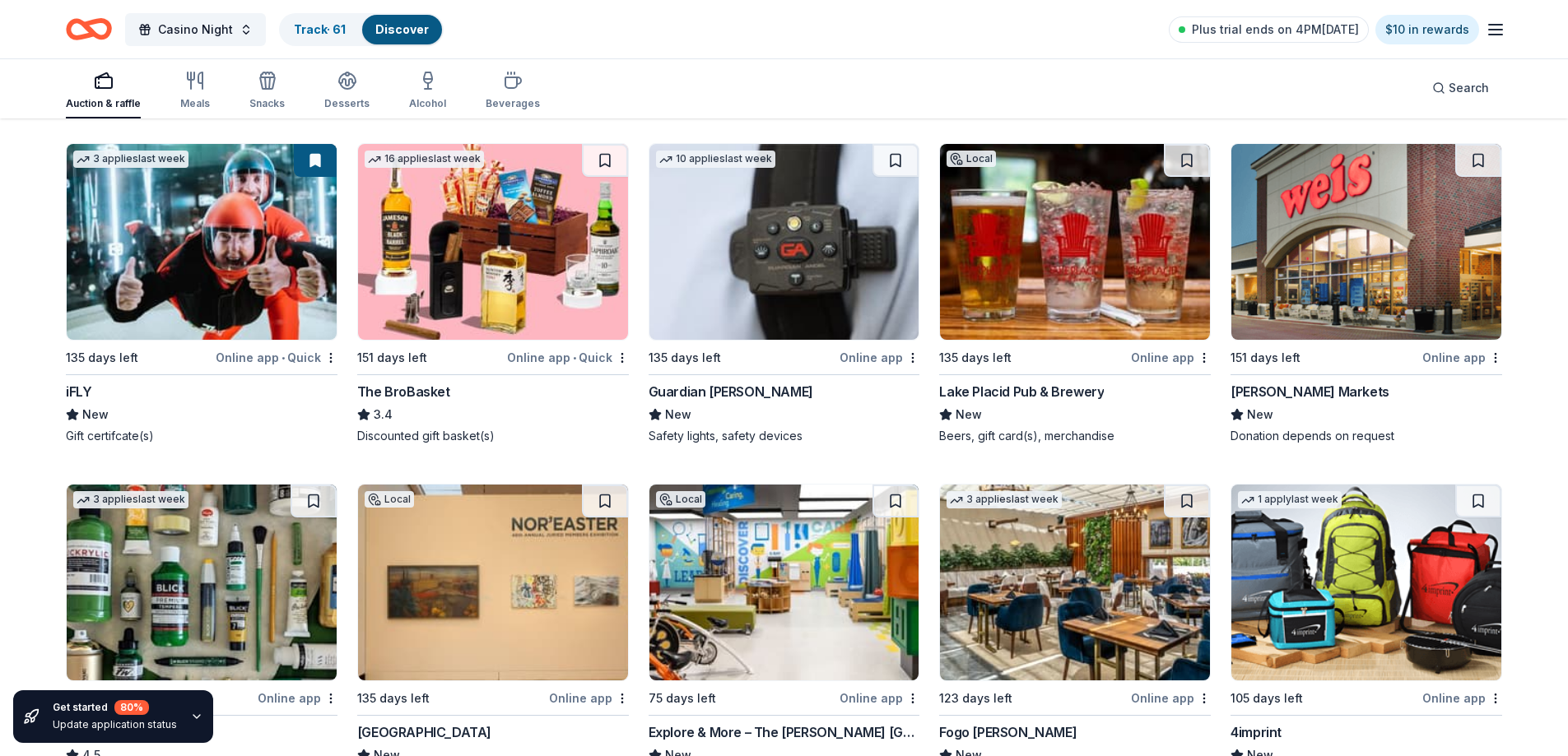
click at [217, 244] on img at bounding box center [201, 242] width 270 height 196
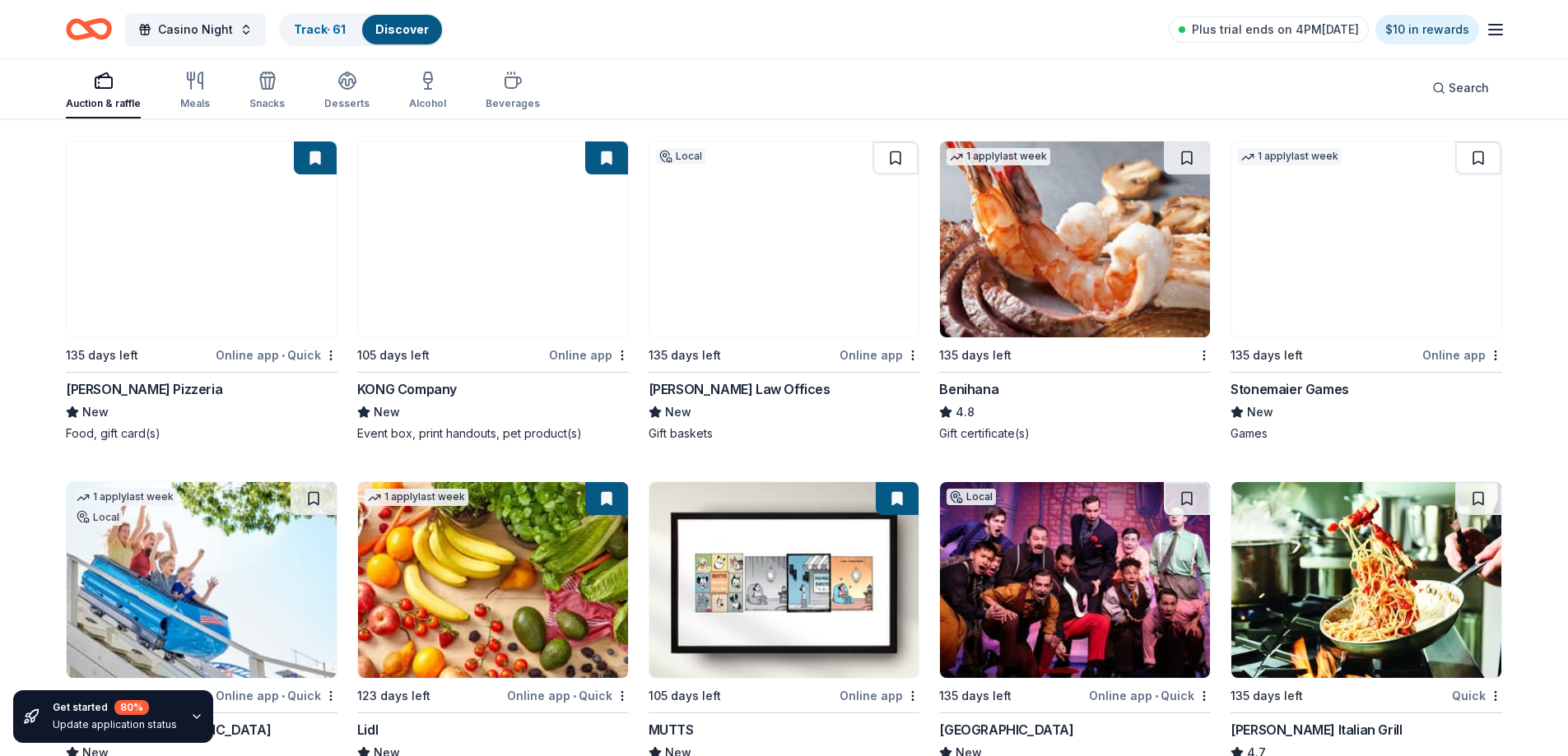
scroll to position [4773, 0]
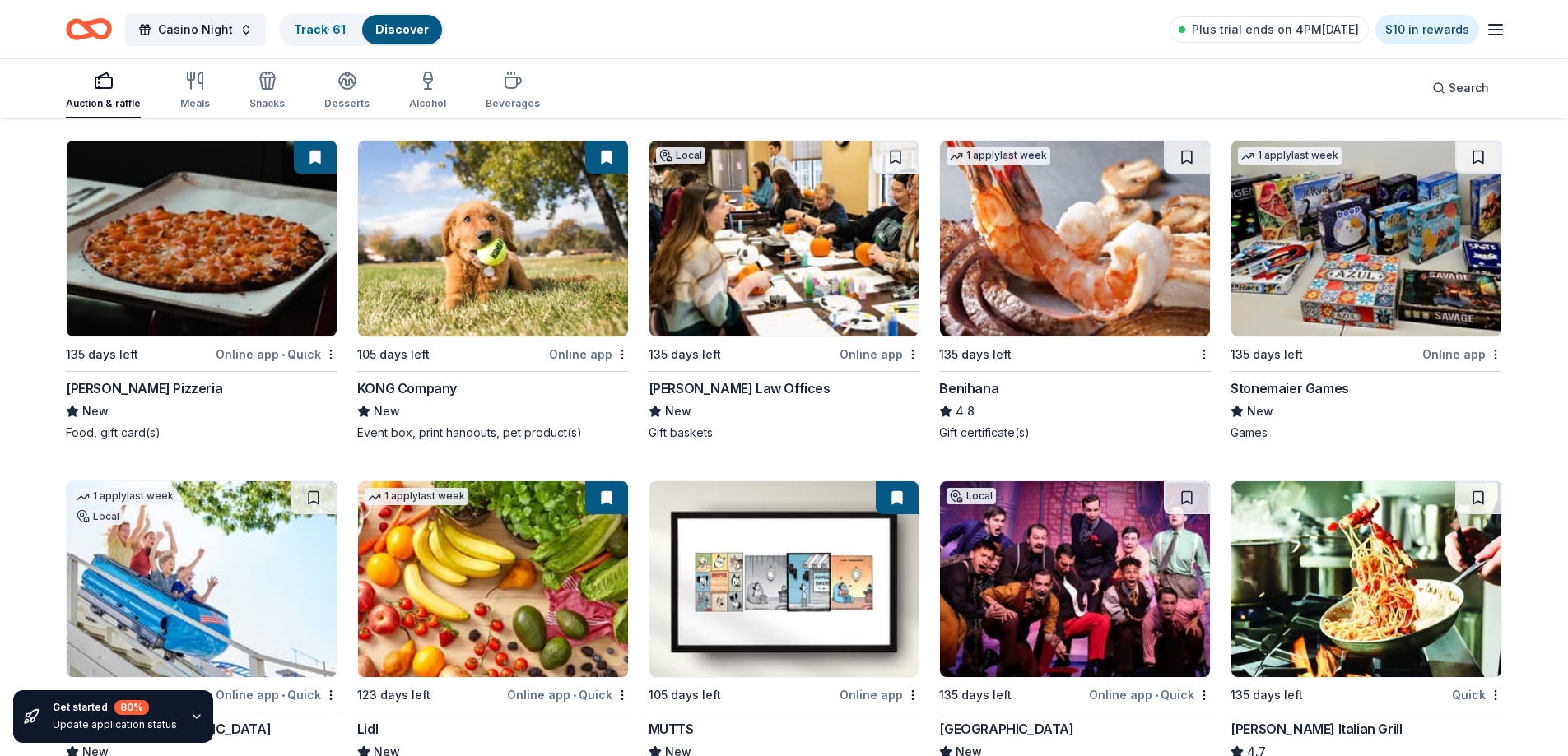
click at [543, 258] on img at bounding box center [493, 238] width 270 height 196
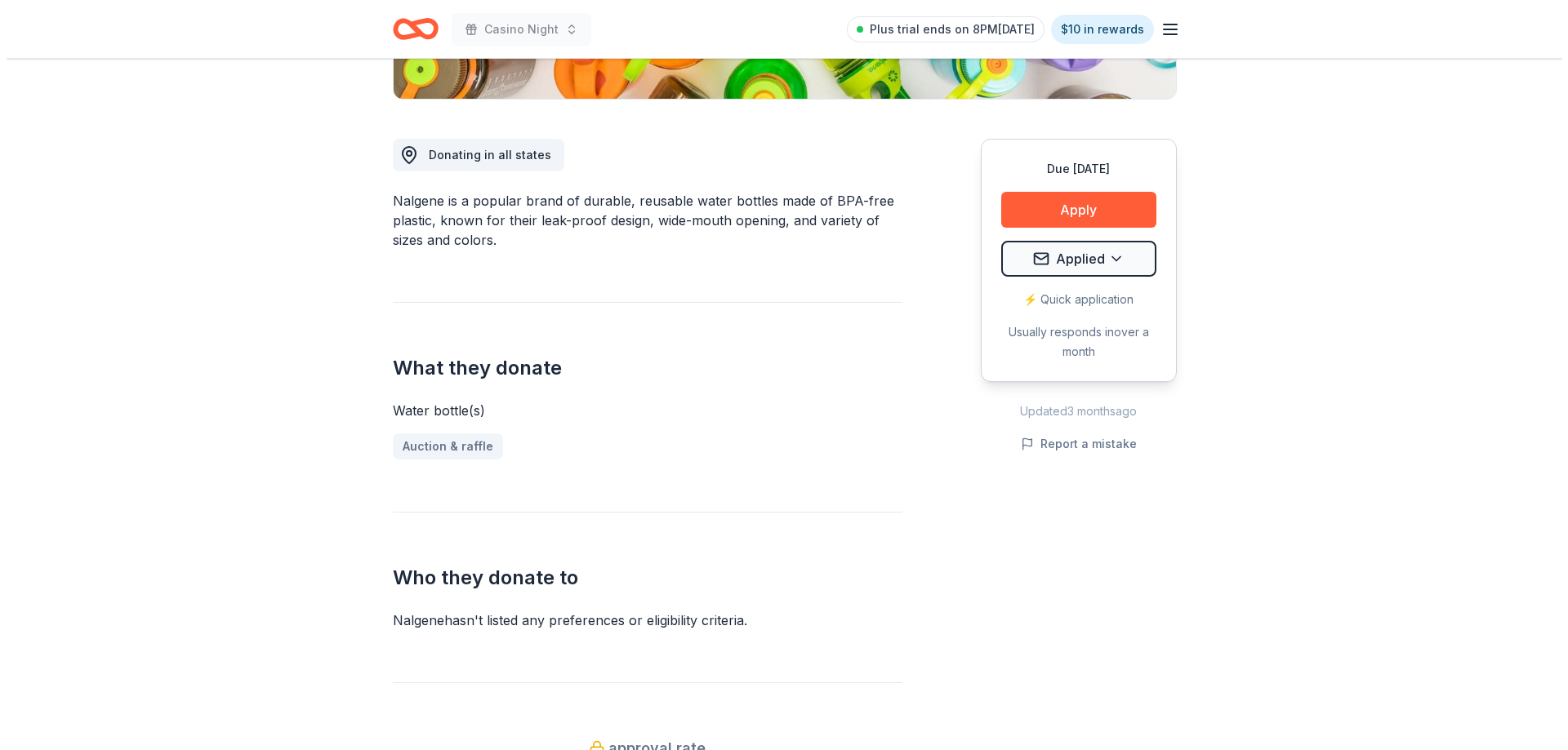
scroll to position [408, 0]
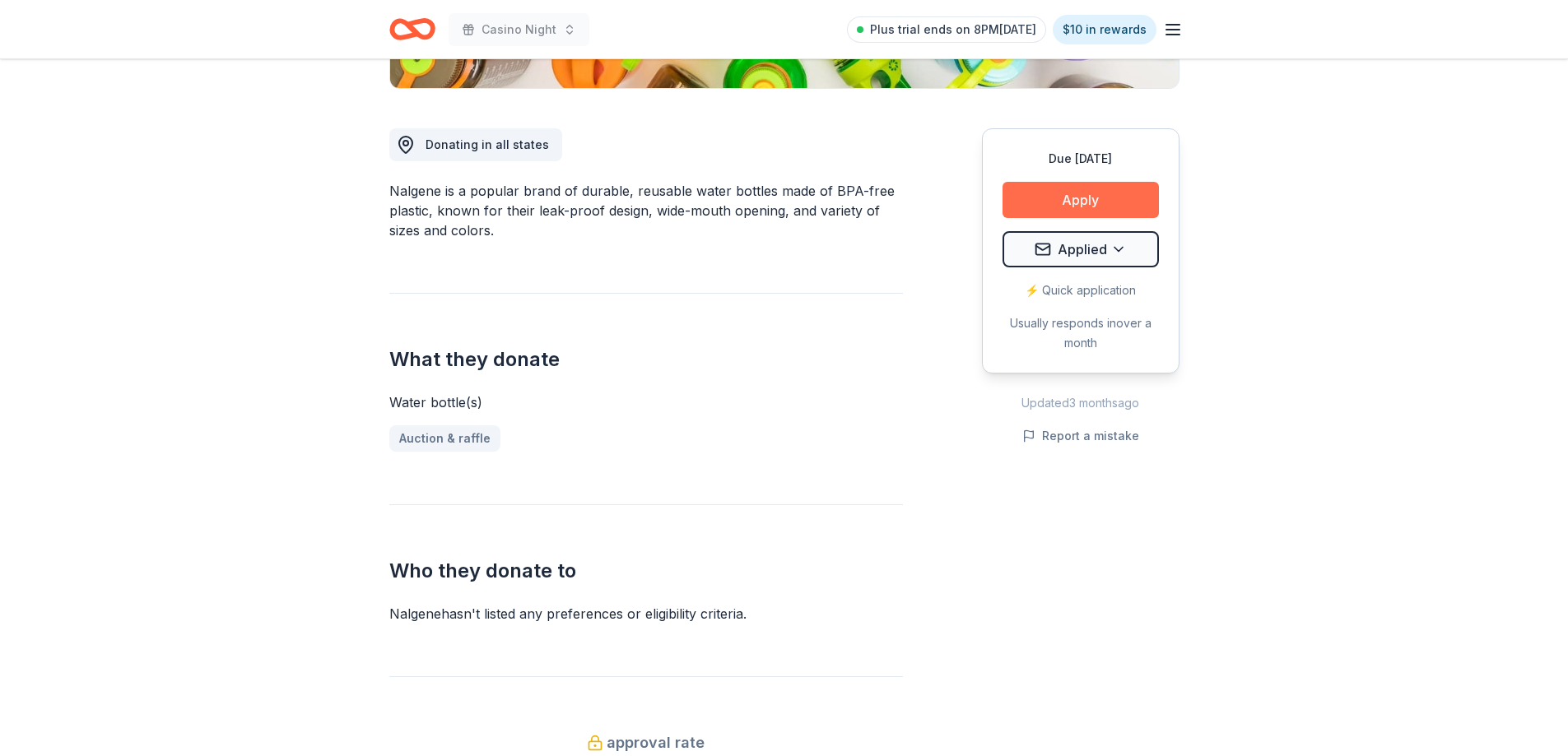
click at [1061, 195] on button "Apply" at bounding box center [1080, 200] width 157 height 36
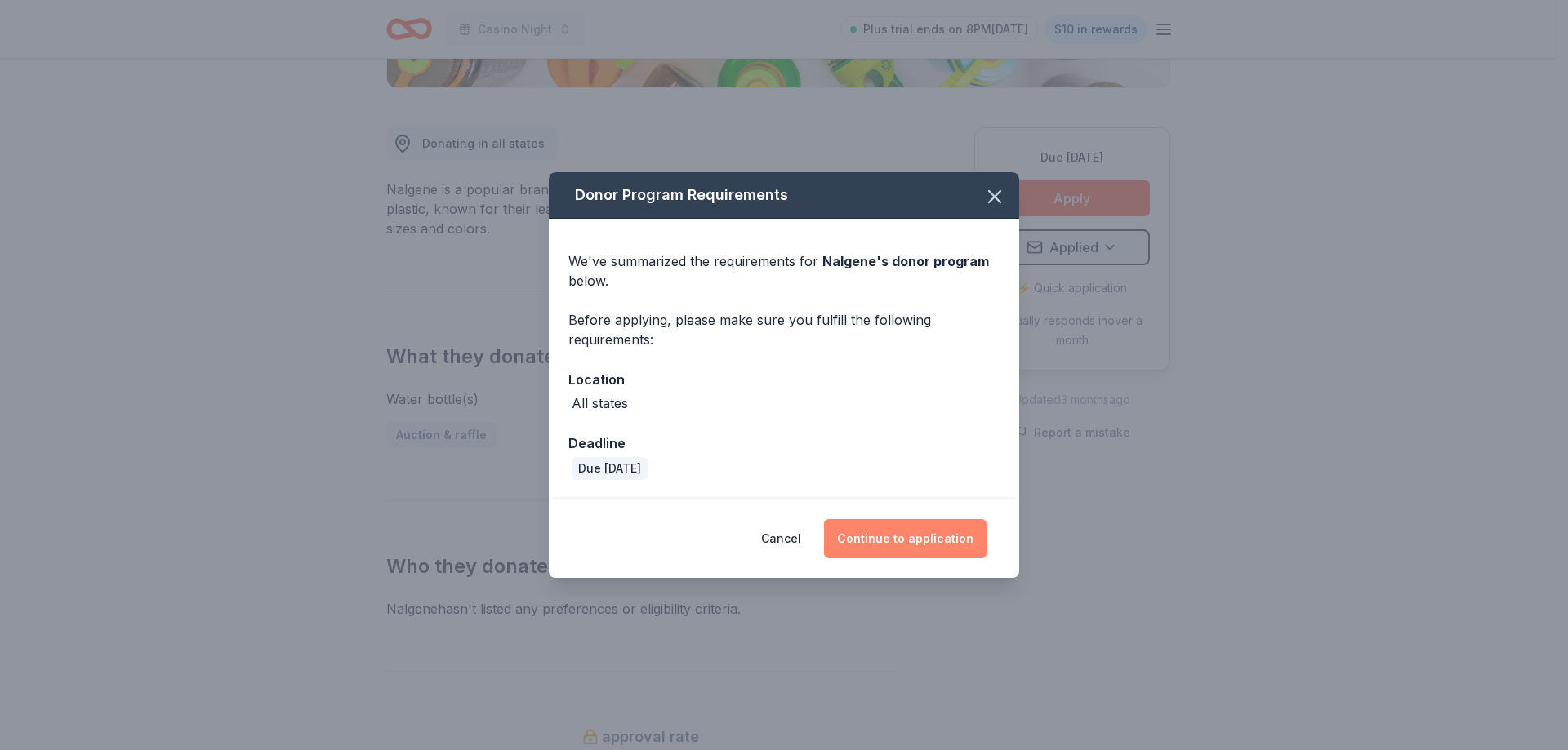
click at [886, 525] on button "Continue to application" at bounding box center [905, 539] width 162 height 39
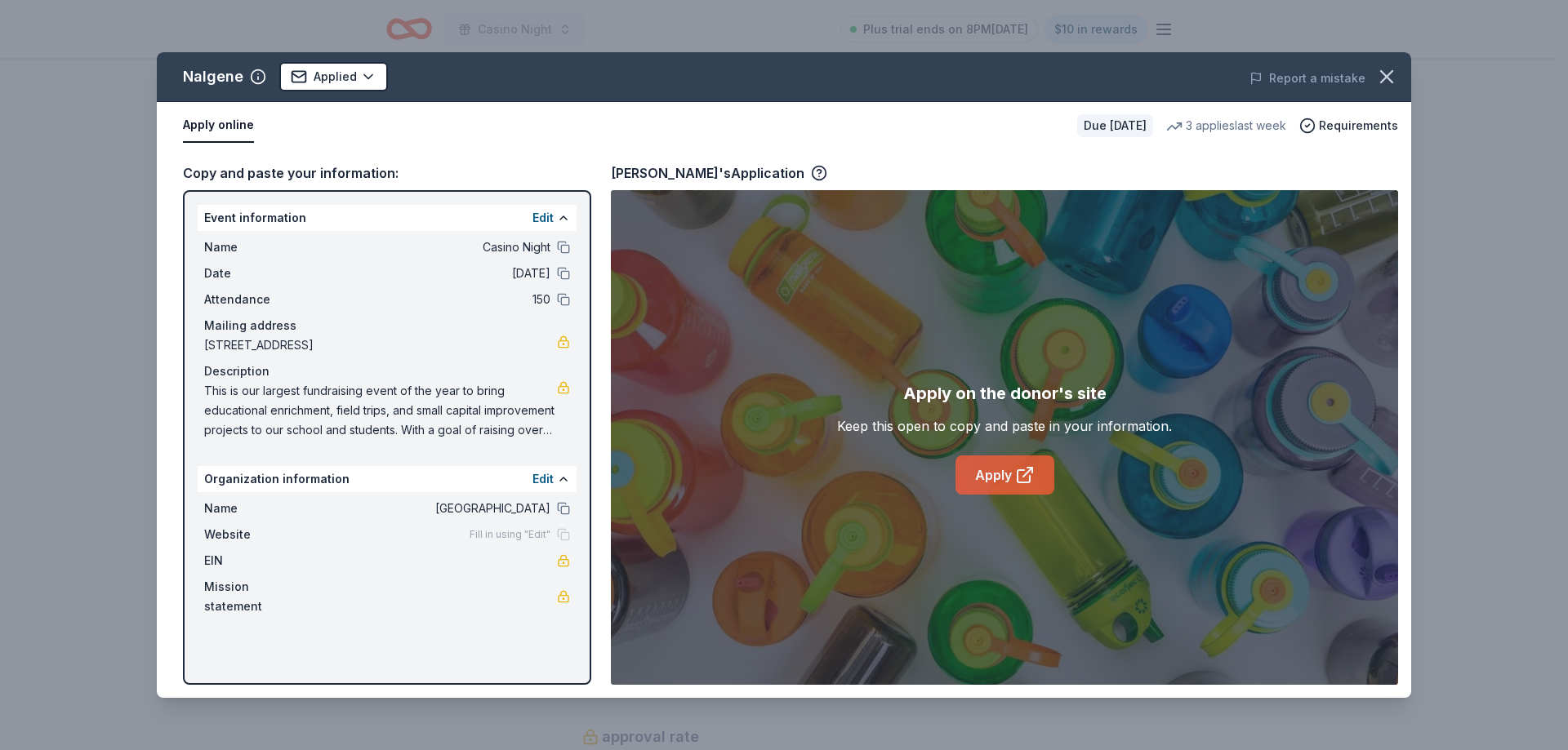
click at [1016, 469] on icon at bounding box center [1024, 474] width 19 height 19
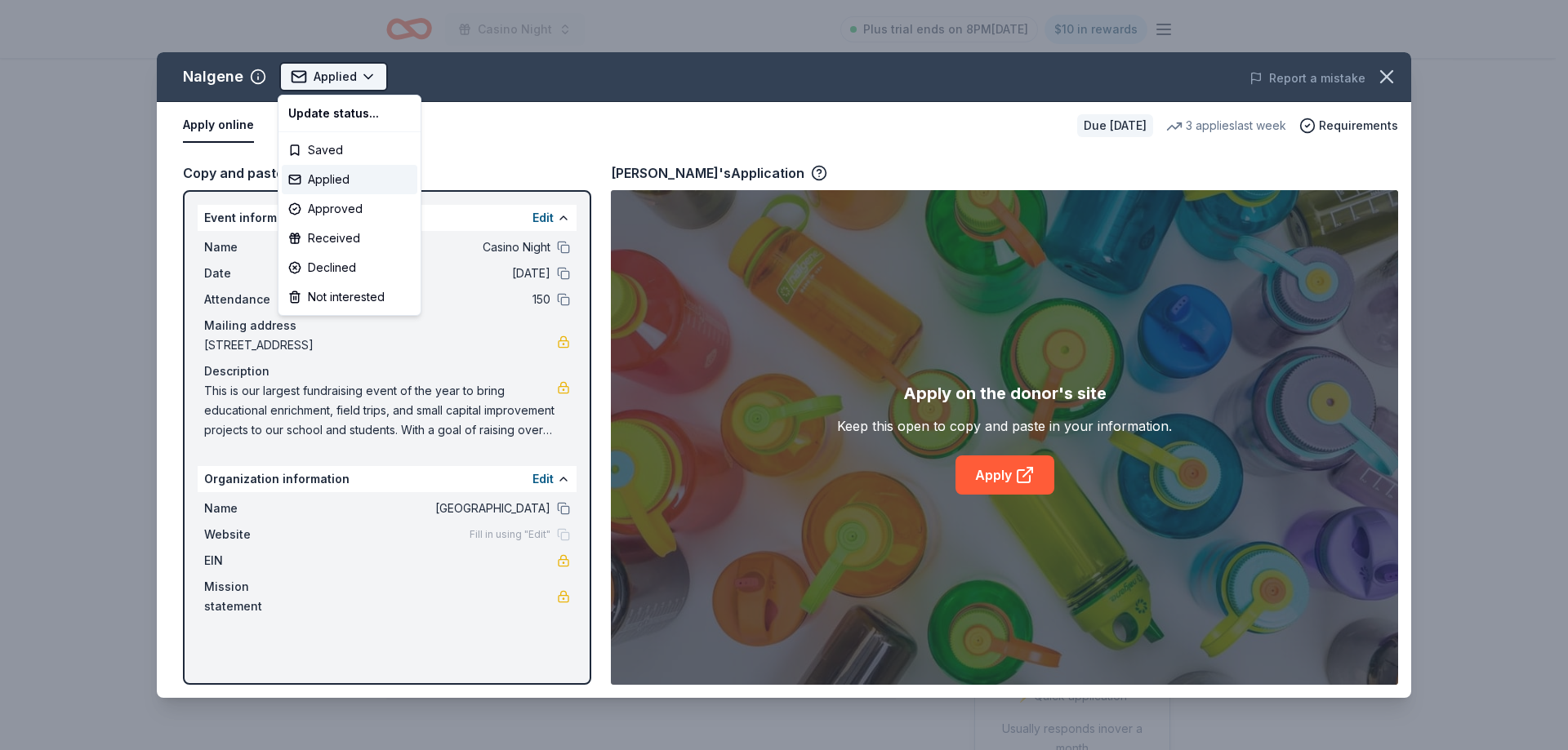
click at [357, 79] on html "Casino Night Plus trial ends on 8PM, 9/25 $10 in rewards Due in 135 days Share …" at bounding box center [784, 375] width 1568 height 750
click at [333, 183] on div "Applied" at bounding box center [349, 179] width 135 height 29
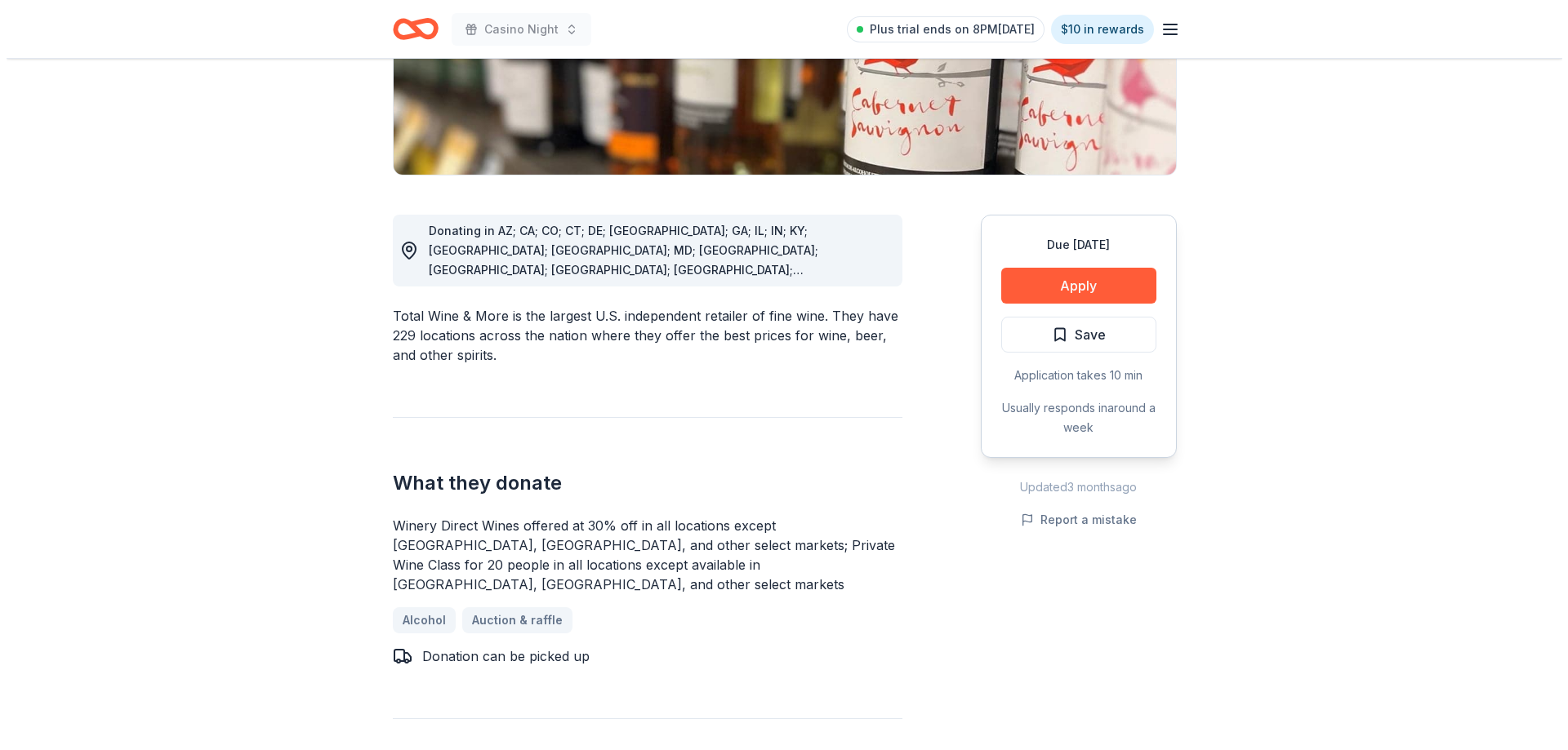
scroll to position [327, 0]
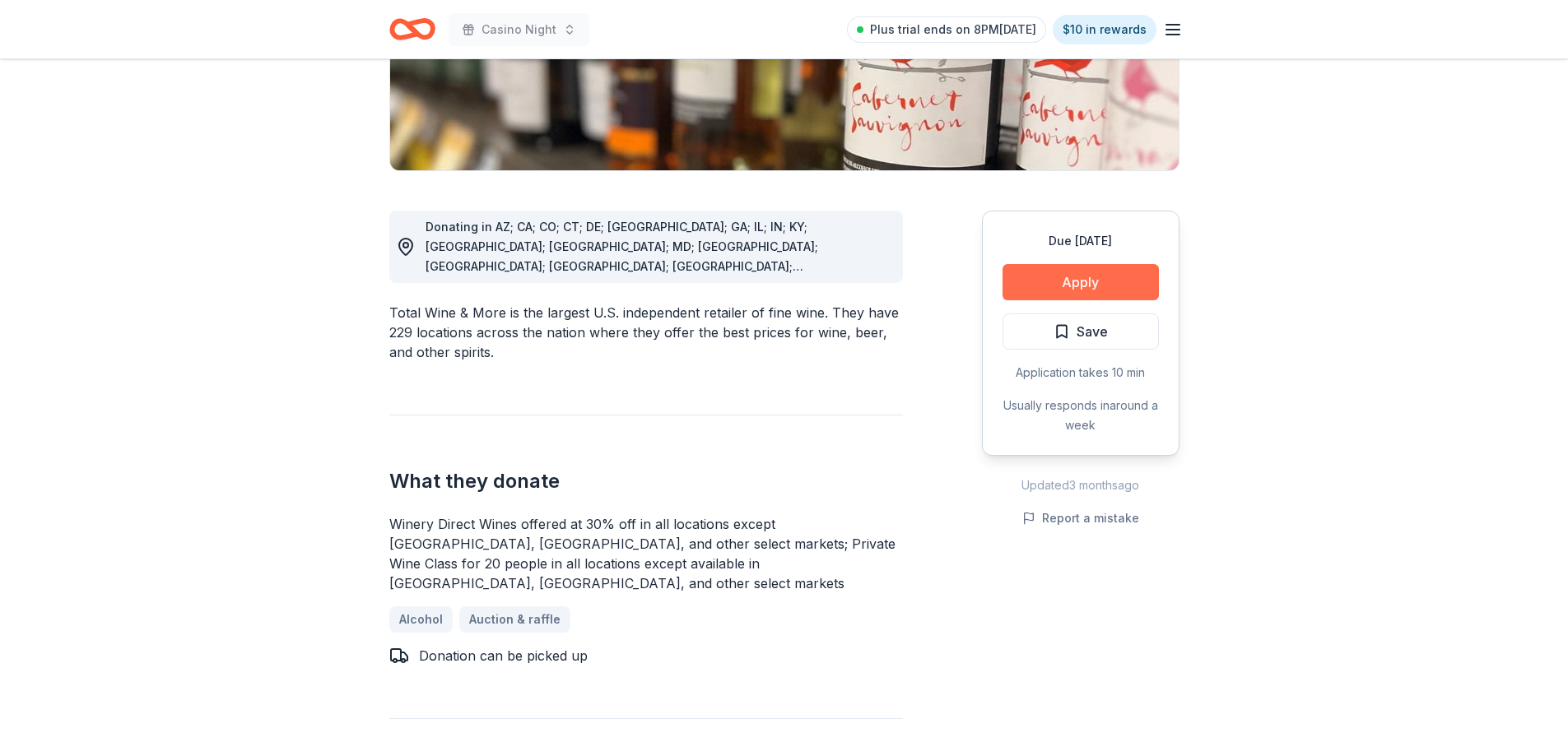
click at [1092, 276] on button "Apply" at bounding box center [1080, 282] width 157 height 36
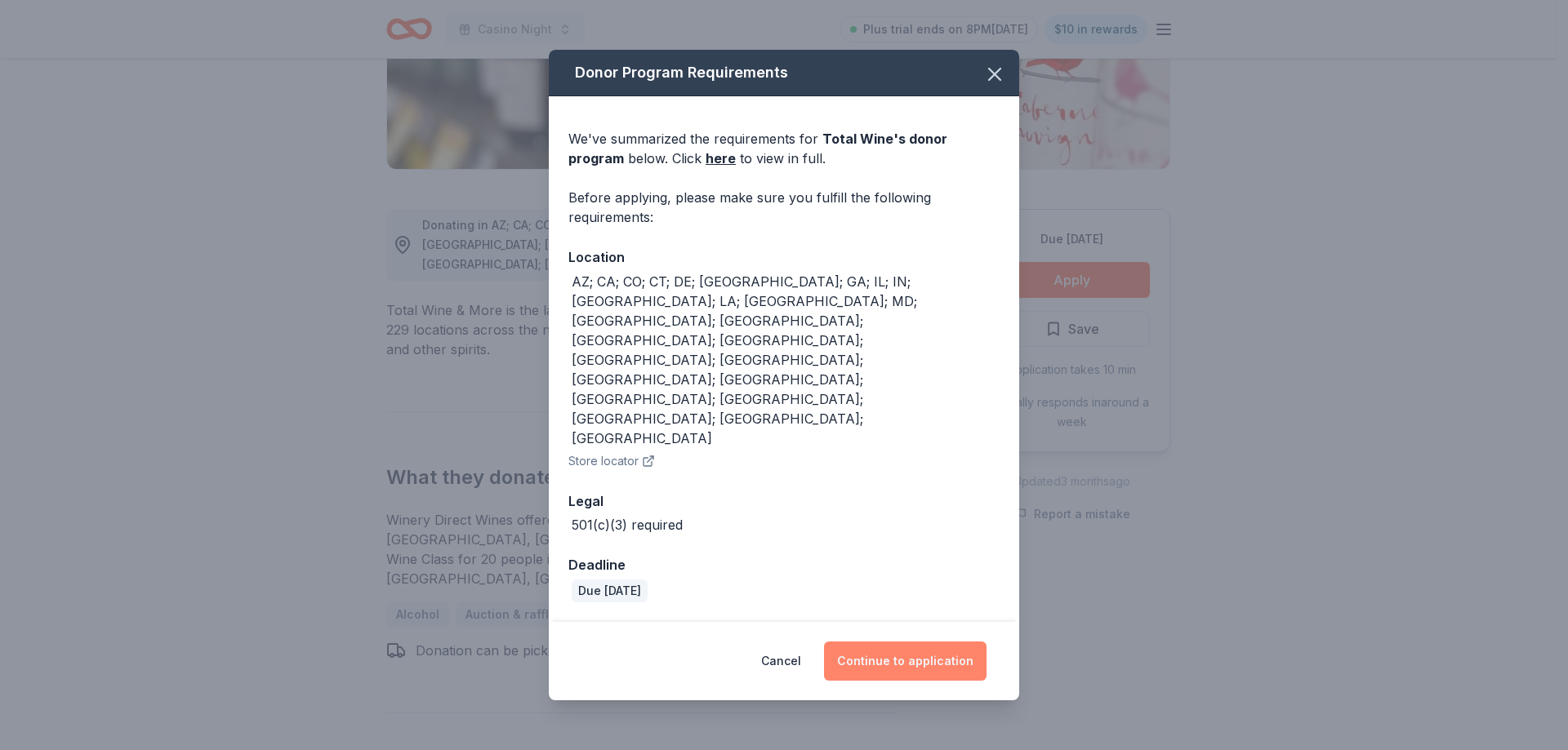
click at [915, 641] on button "Continue to application" at bounding box center [905, 661] width 162 height 39
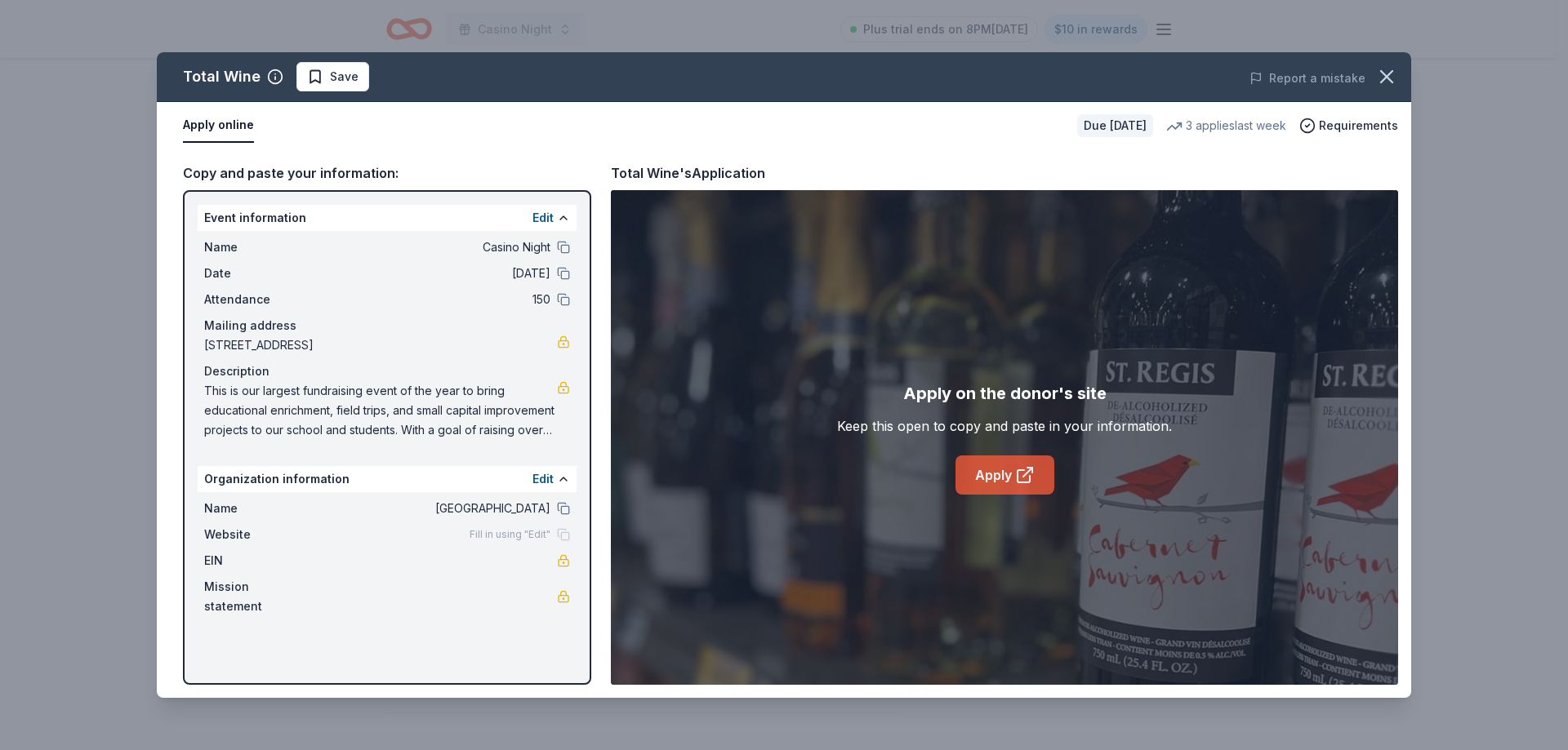
click at [989, 469] on link "Apply" at bounding box center [1005, 474] width 99 height 39
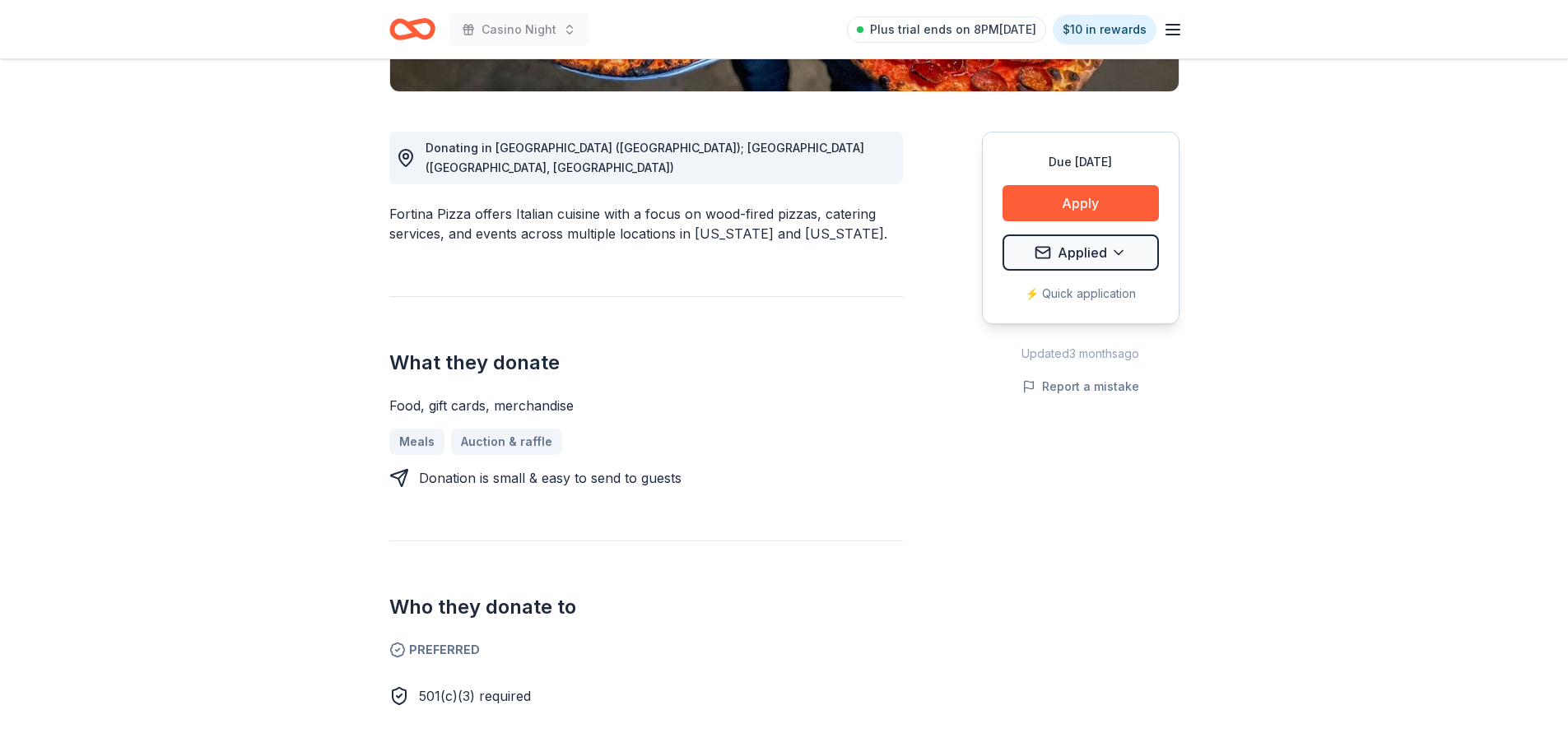
scroll to position [412, 0]
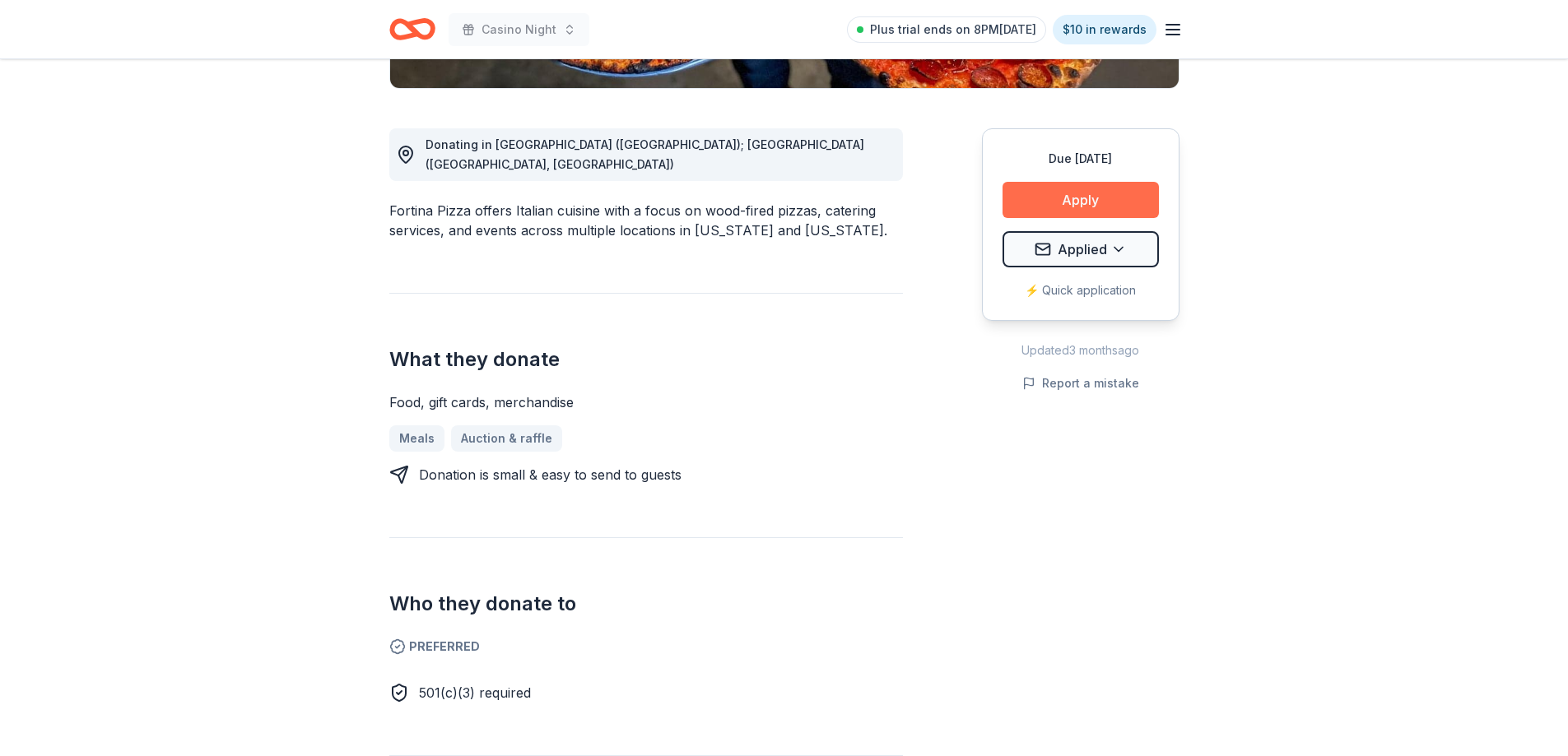
click at [1072, 201] on button "Apply" at bounding box center [1080, 200] width 157 height 36
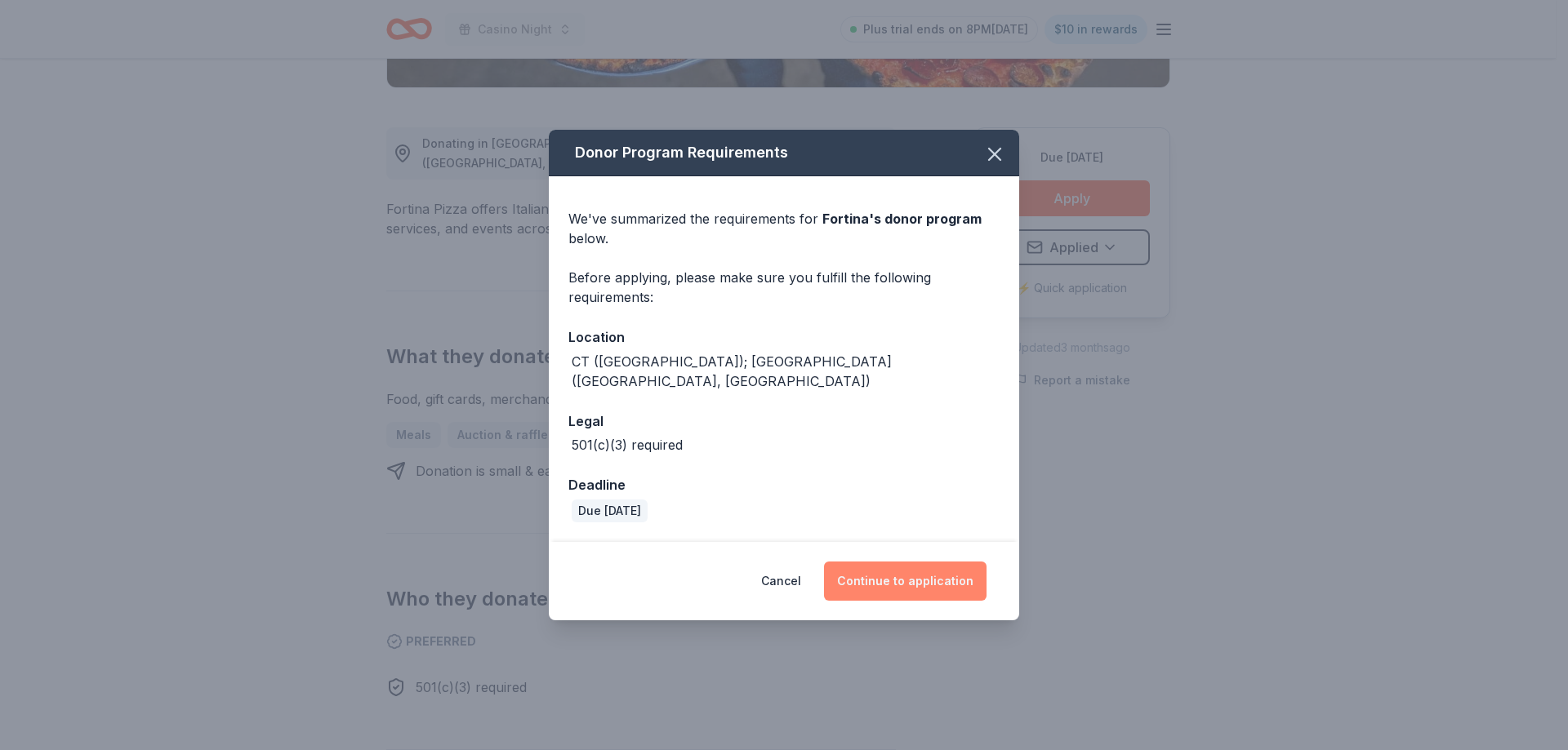
click at [914, 571] on button "Continue to application" at bounding box center [905, 580] width 162 height 39
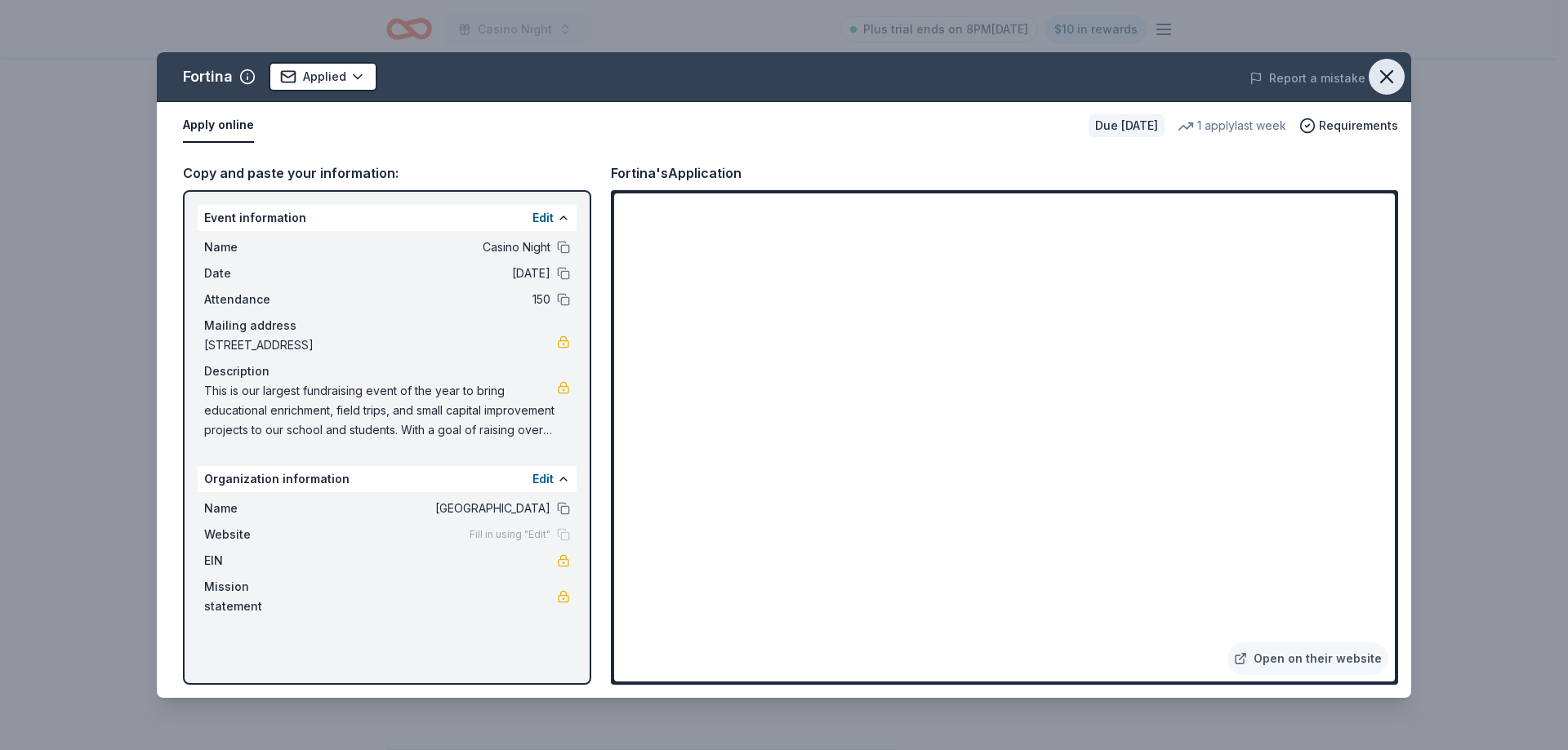
click at [1388, 74] on icon "button" at bounding box center [1387, 77] width 12 height 12
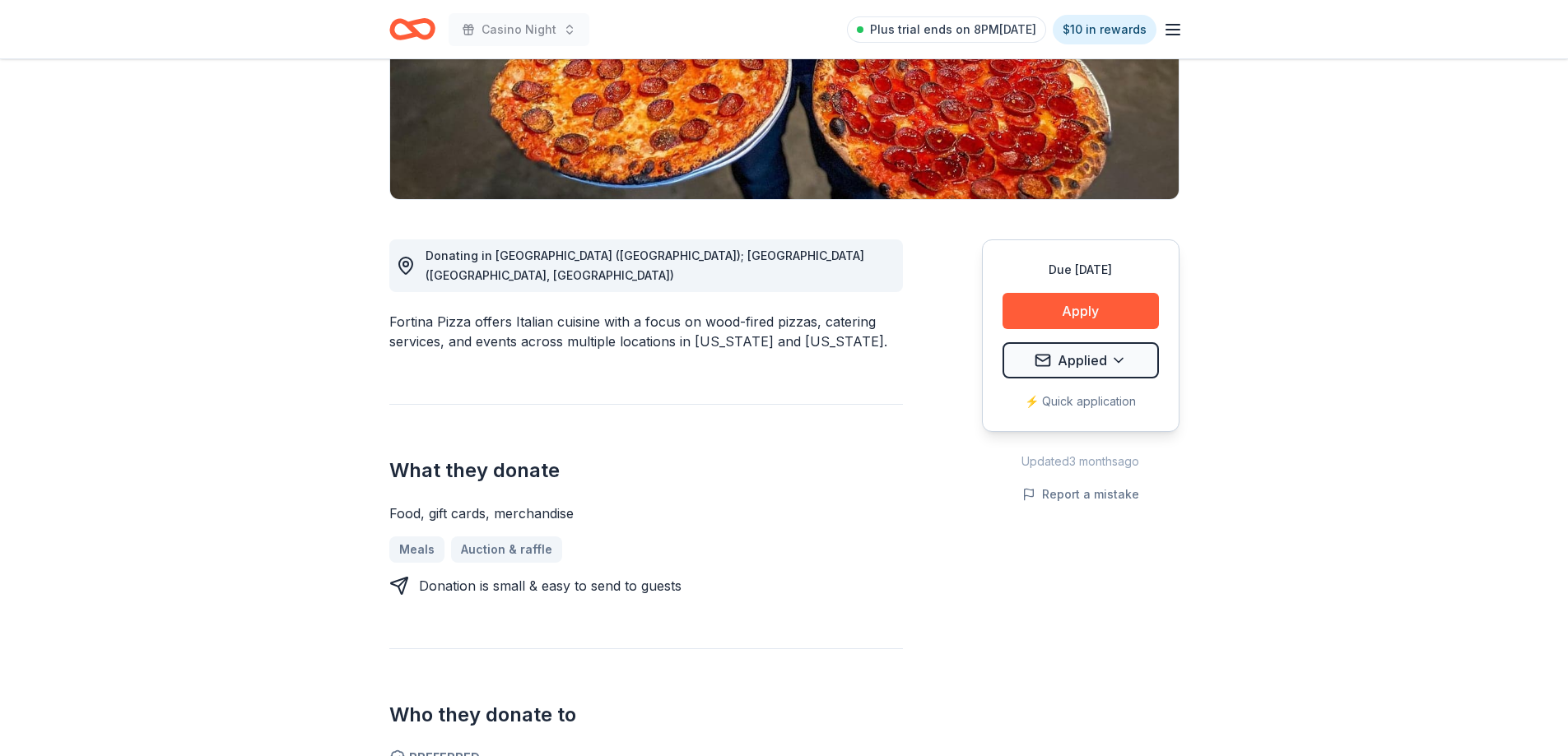
scroll to position [0, 0]
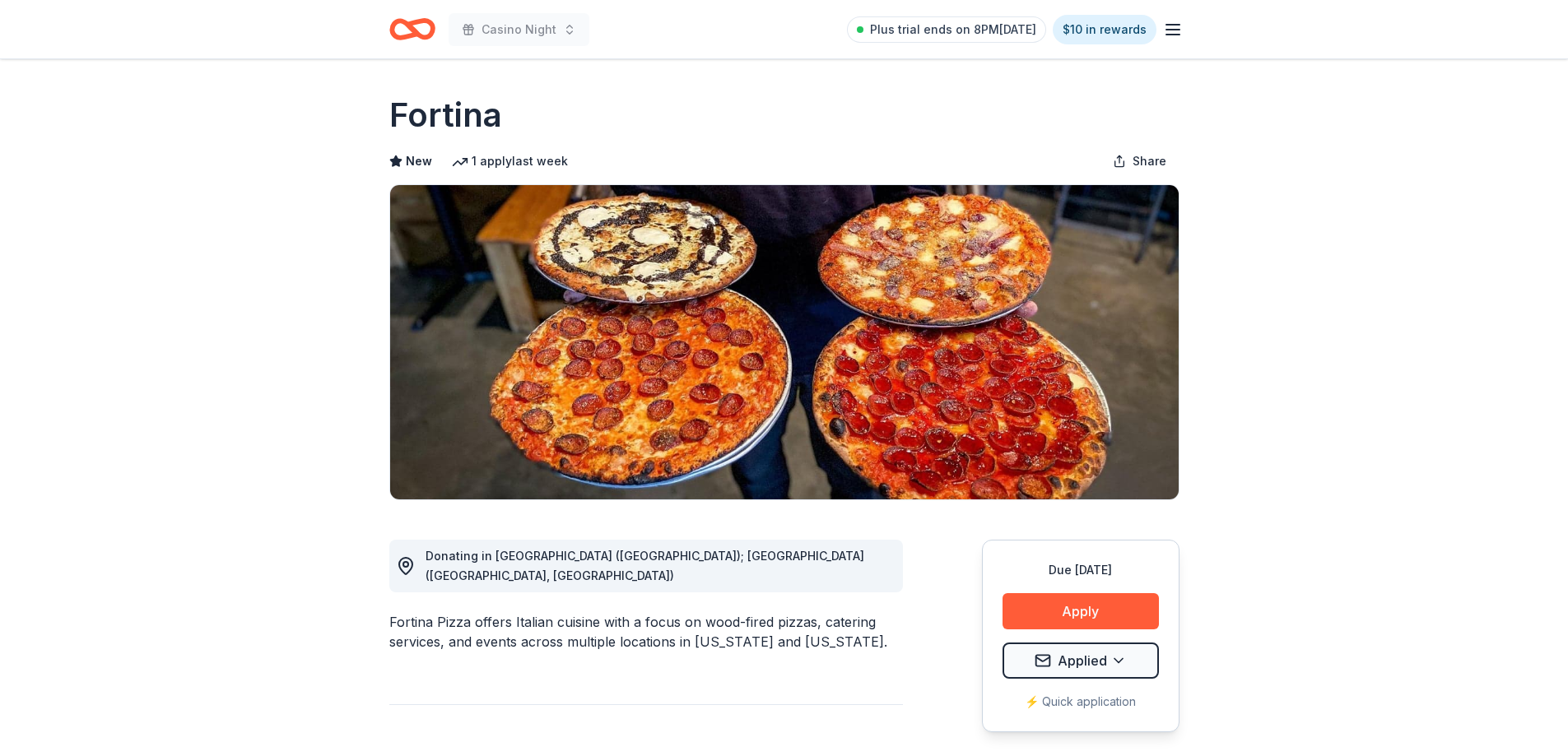
click at [402, 15] on icon "Home" at bounding box center [412, 29] width 46 height 39
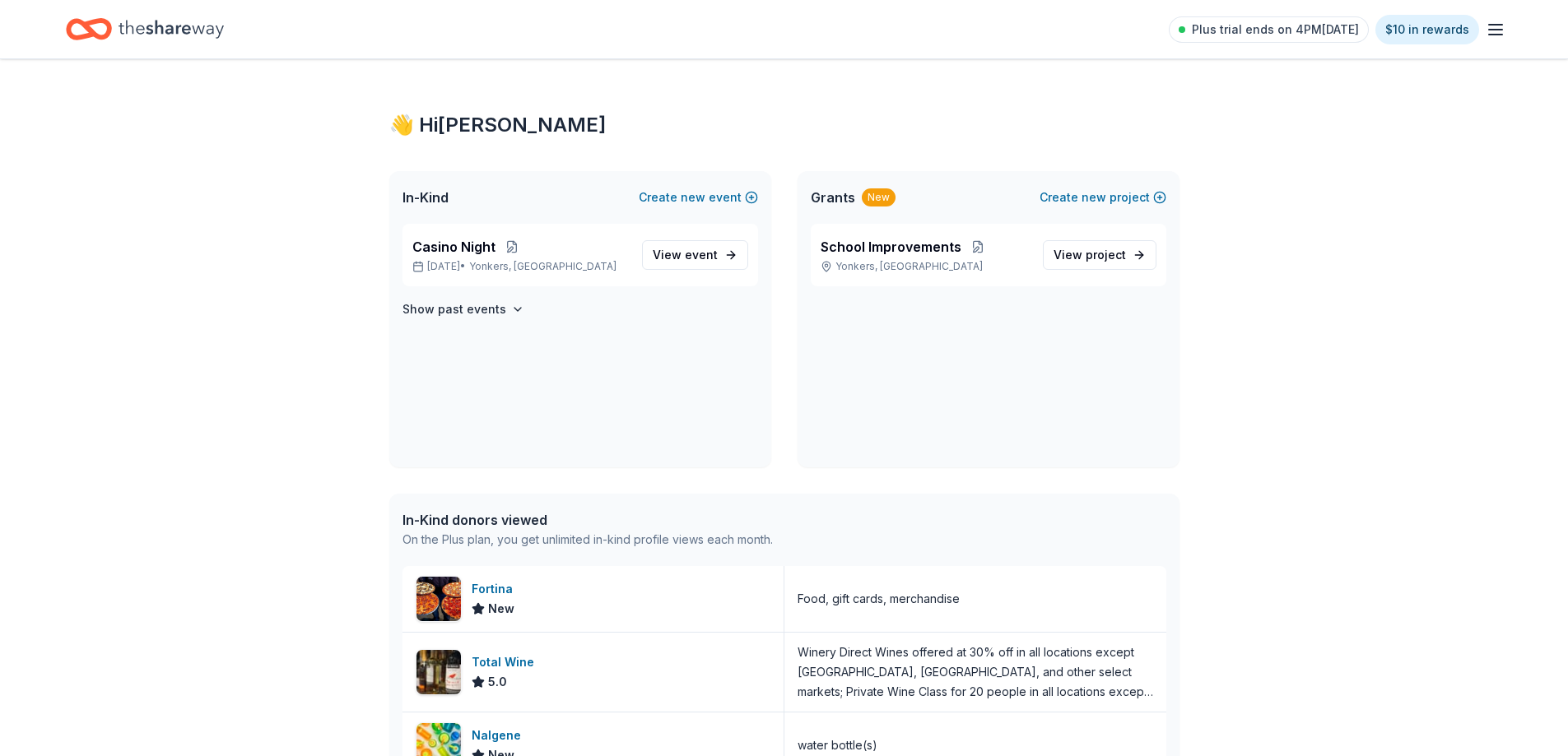
click at [1171, 35] on div "Plus trial ends on 4PM[DATE] $10 in rewards" at bounding box center [784, 29] width 1437 height 39
click at [1500, 24] on line "button" at bounding box center [1496, 24] width 13 height 0
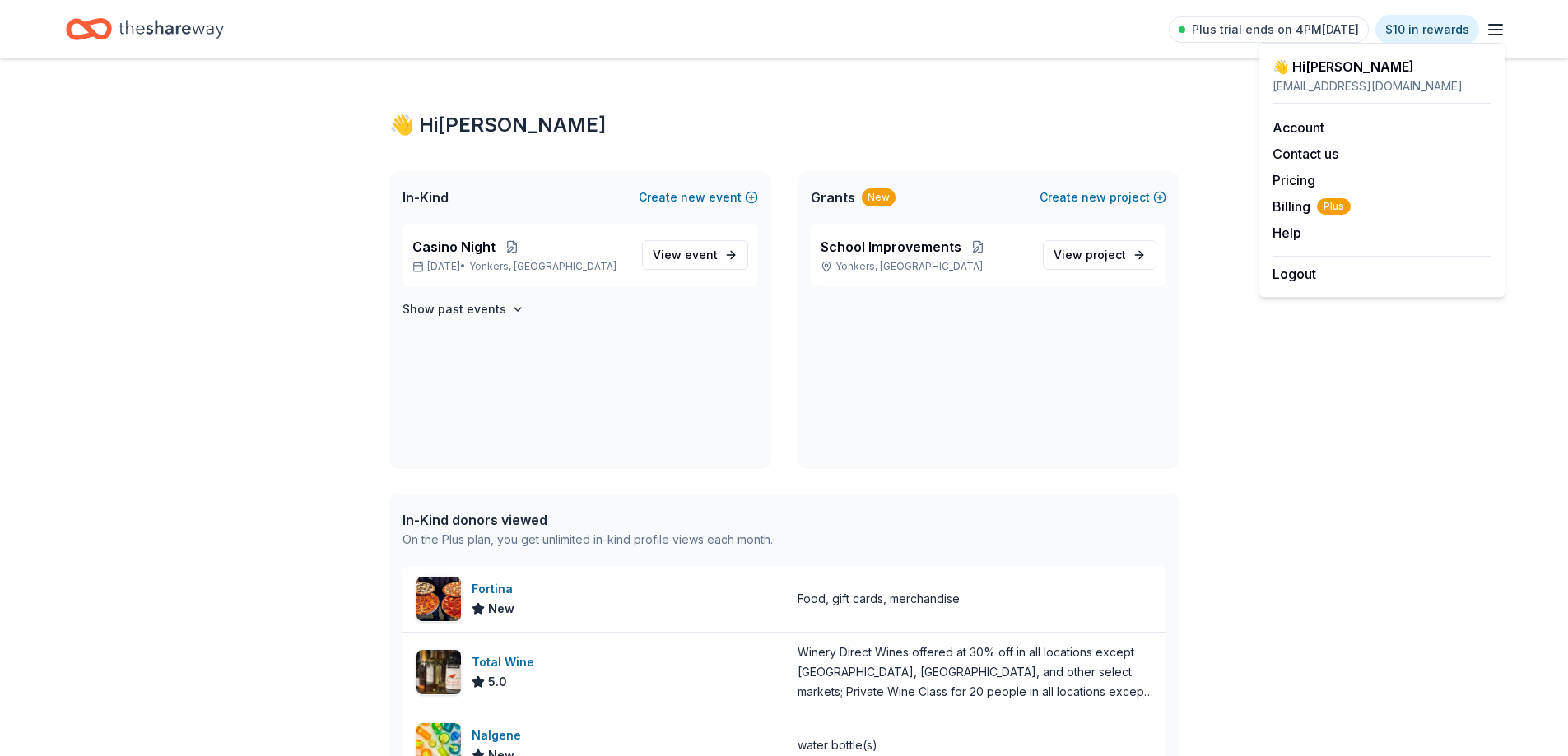
click at [120, 25] on icon "Home" at bounding box center [171, 29] width 105 height 19
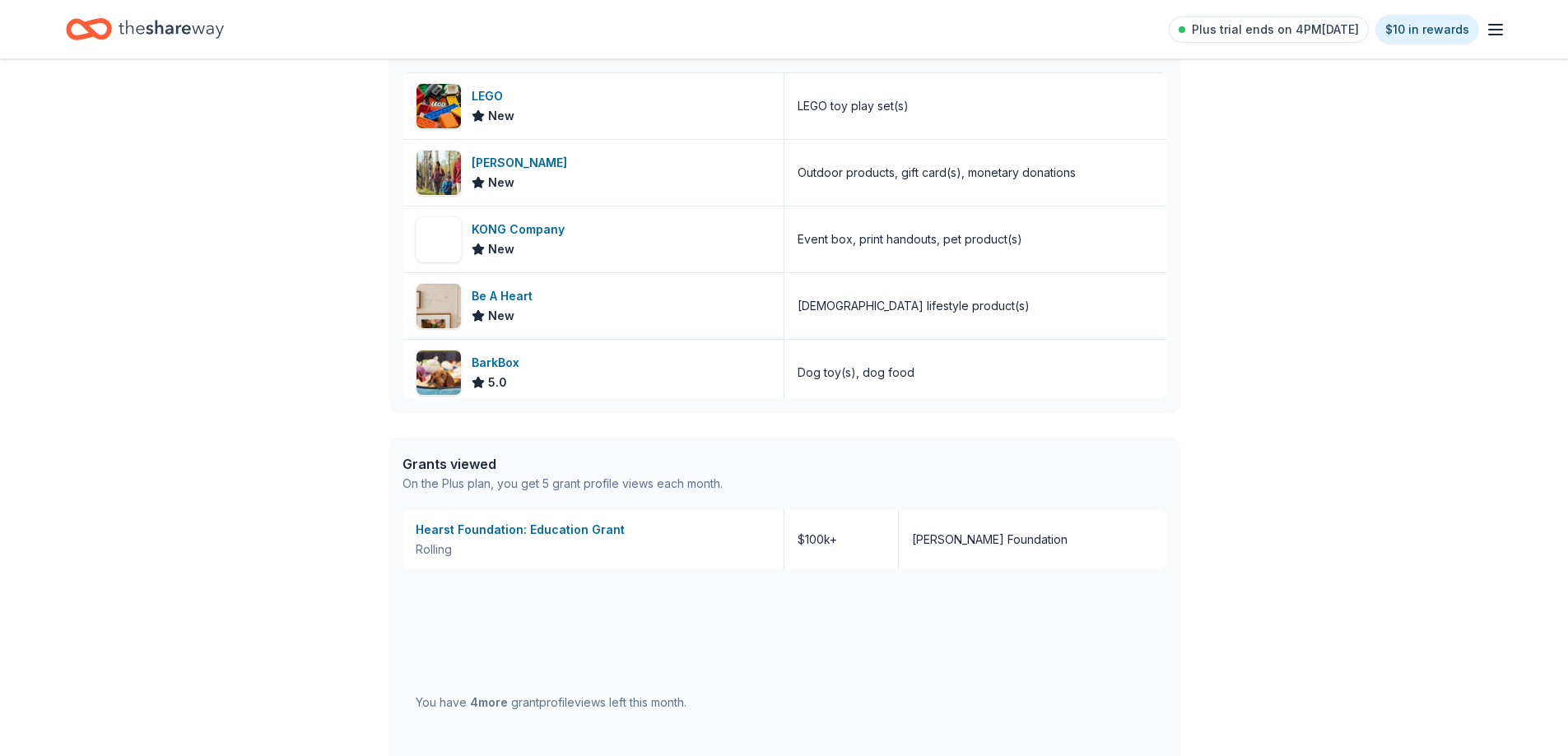
scroll to position [2032, 0]
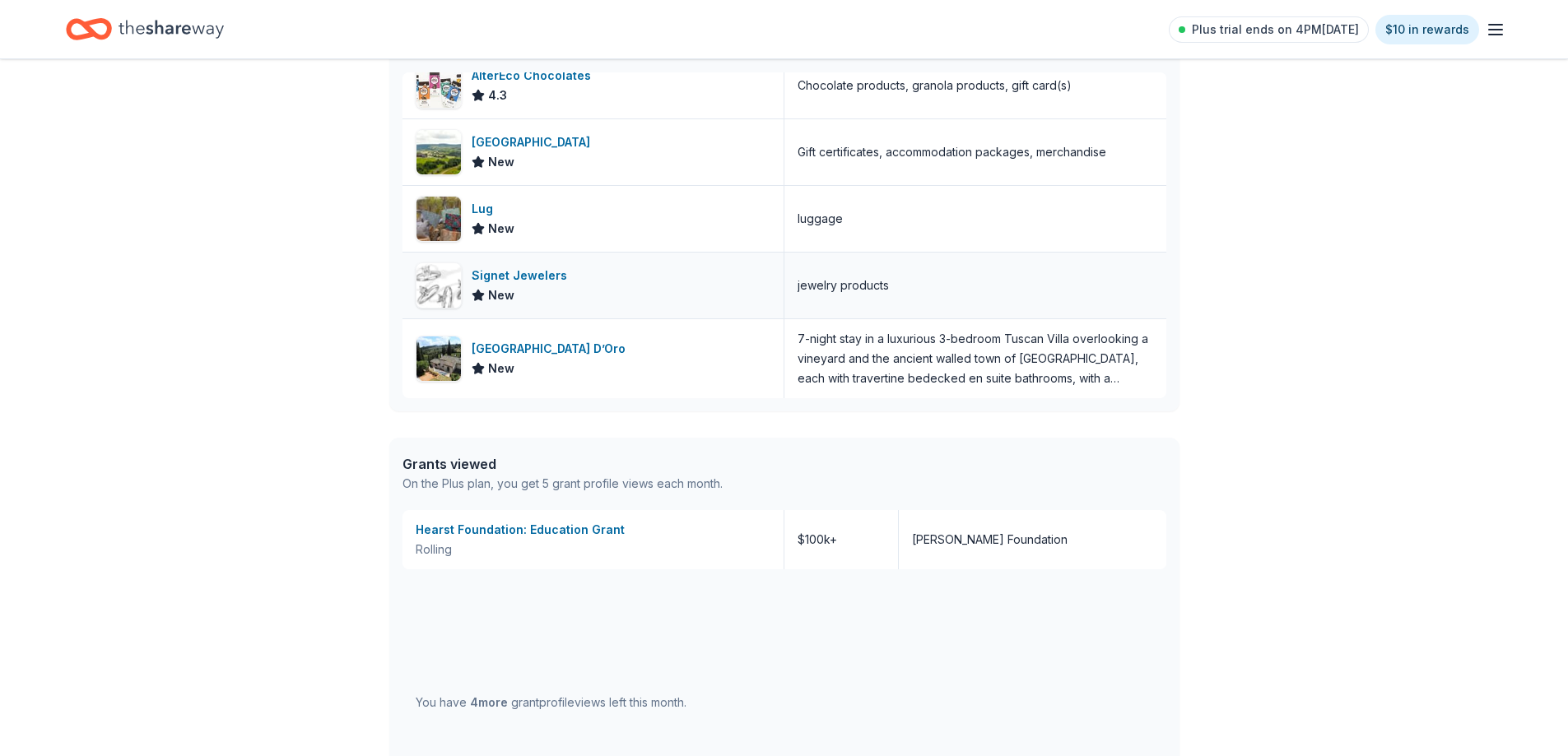
click at [527, 281] on div "Signet Jewelers" at bounding box center [522, 275] width 102 height 19
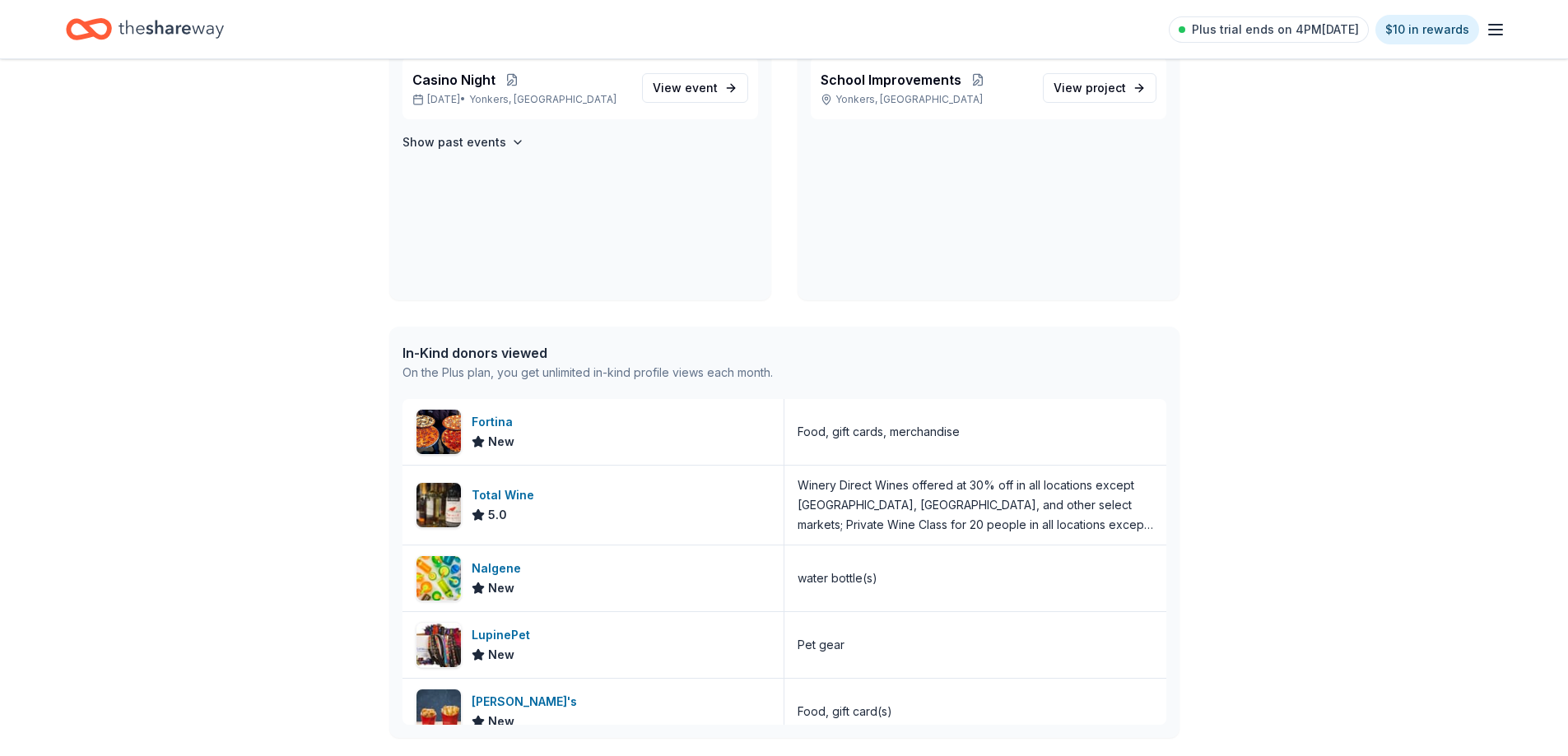
scroll to position [247, 0]
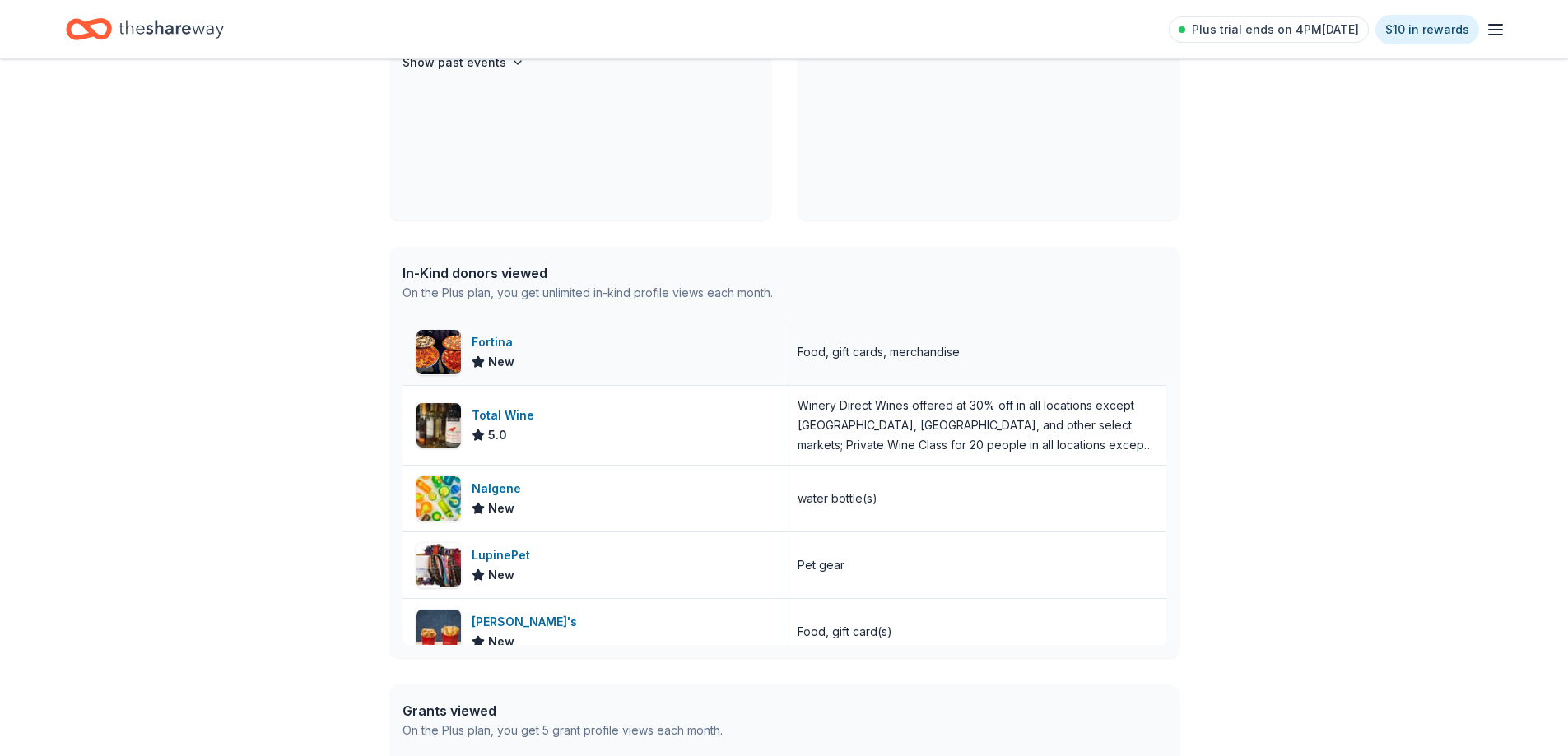
click at [585, 341] on div "Fortina New" at bounding box center [594, 352] width 382 height 66
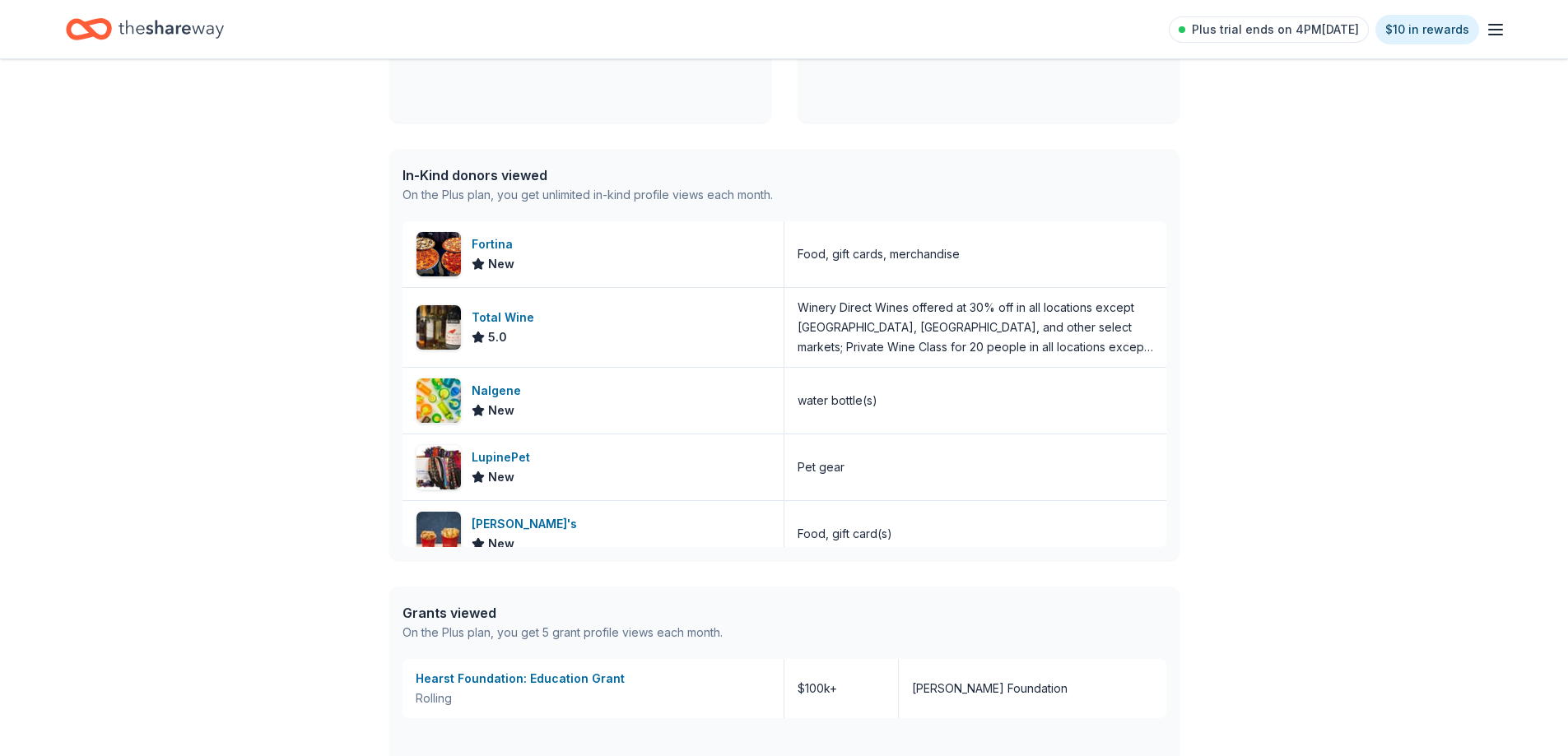
scroll to position [493, 0]
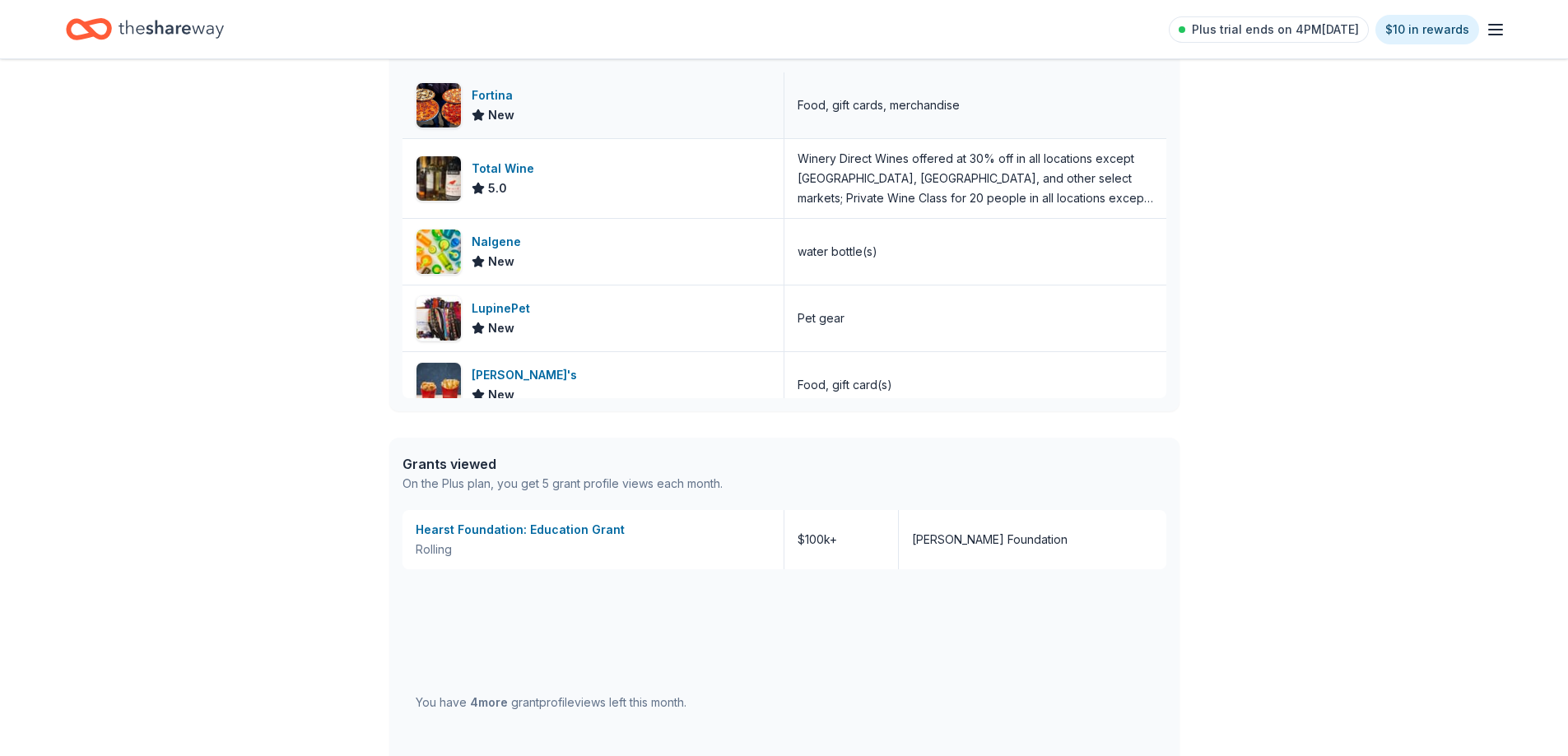
click at [480, 124] on div "New" at bounding box center [493, 114] width 43 height 19
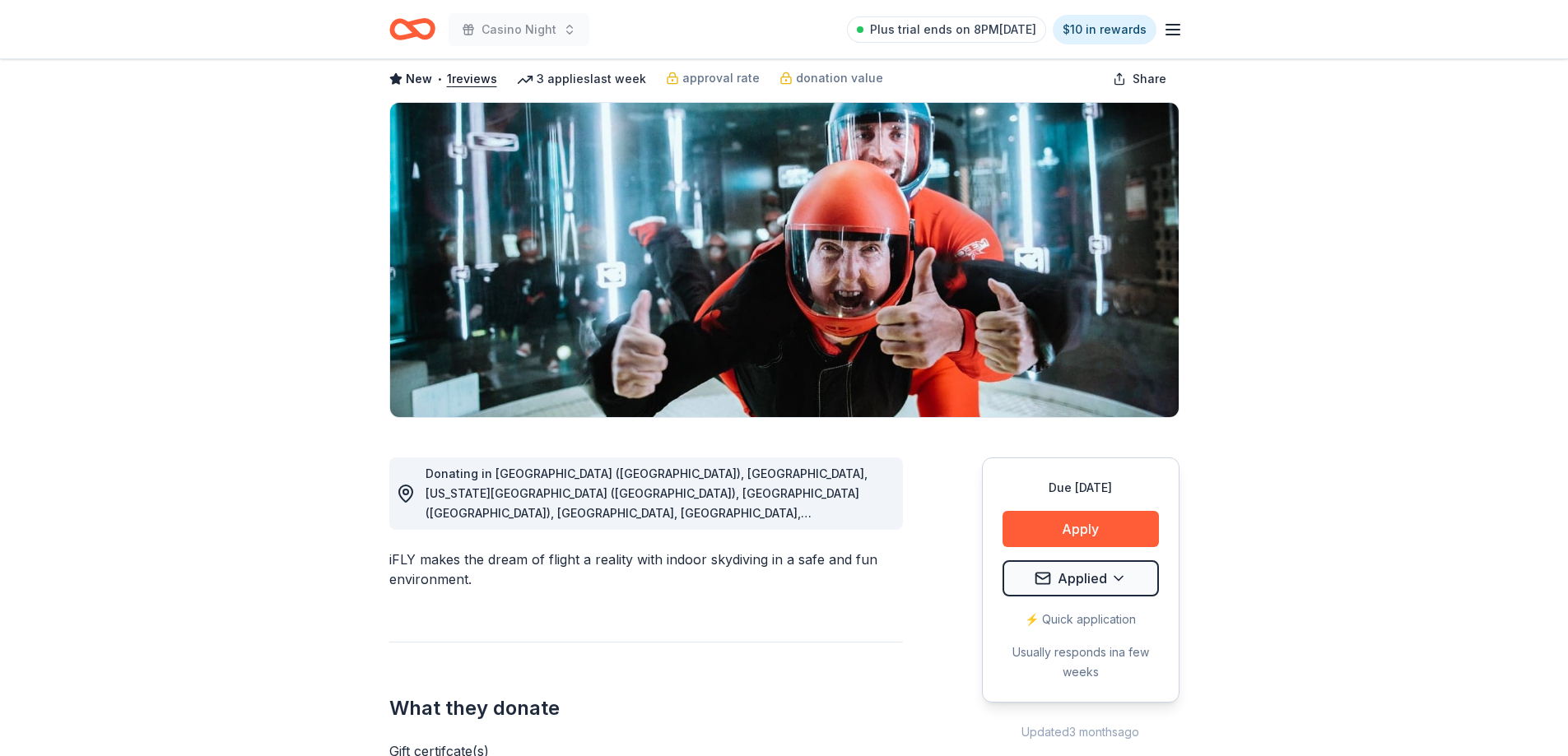
scroll to position [247, 0]
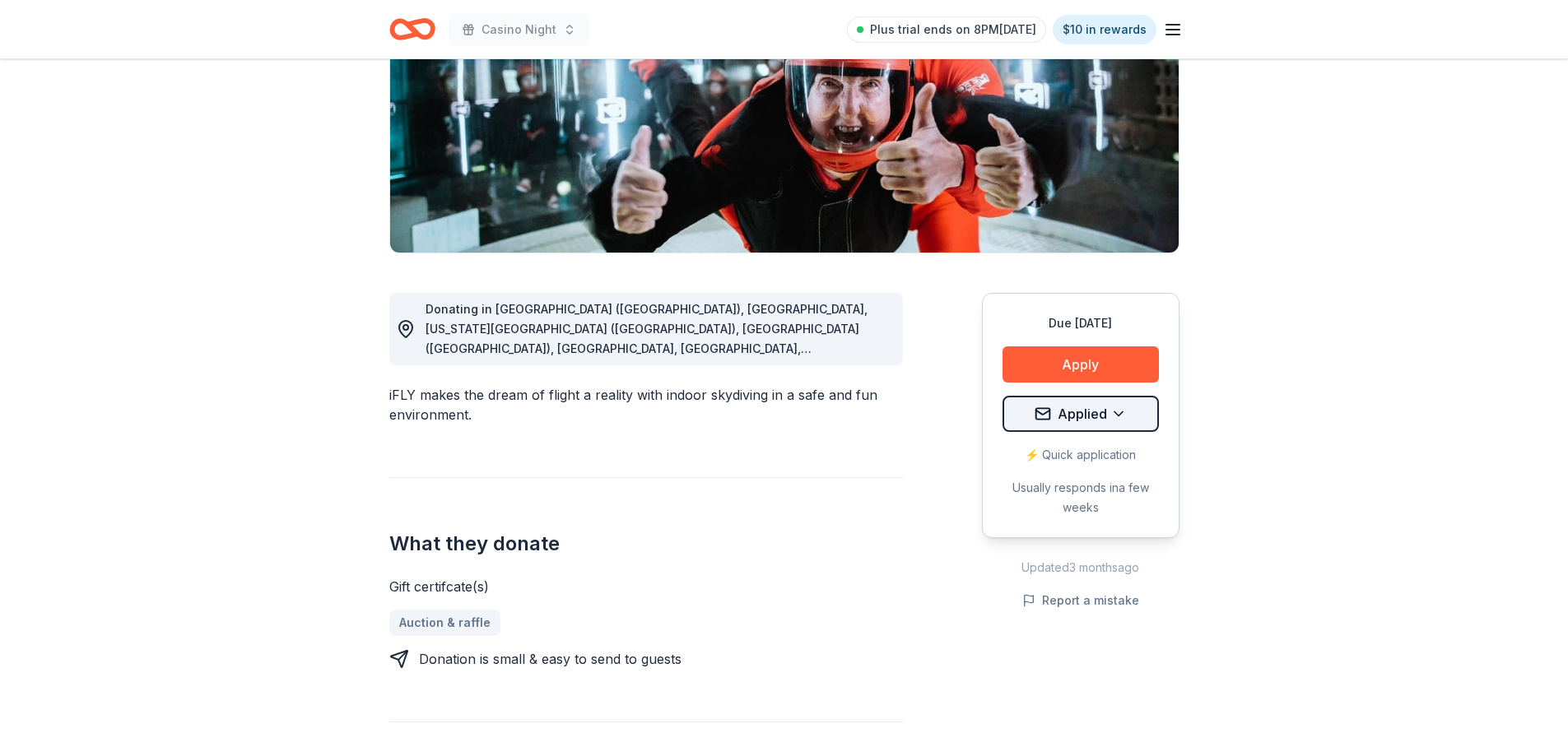
click at [1114, 410] on html "Casino Night Plus trial ends on 8PM[DATE] $10 in rewards Due [DATE] Share iFLY …" at bounding box center [784, 131] width 1568 height 756
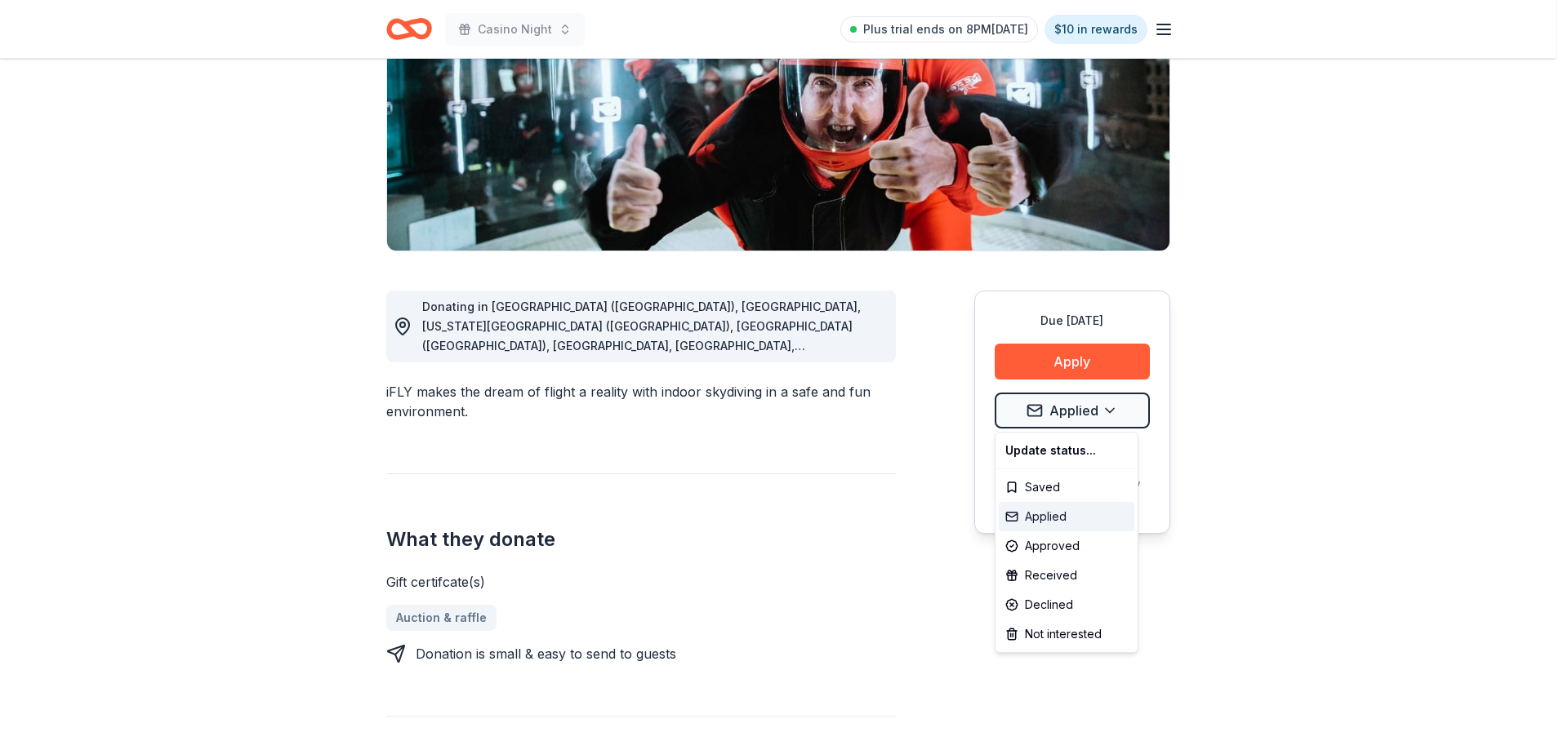
click at [1087, 512] on div "Applied" at bounding box center [1066, 516] width 135 height 29
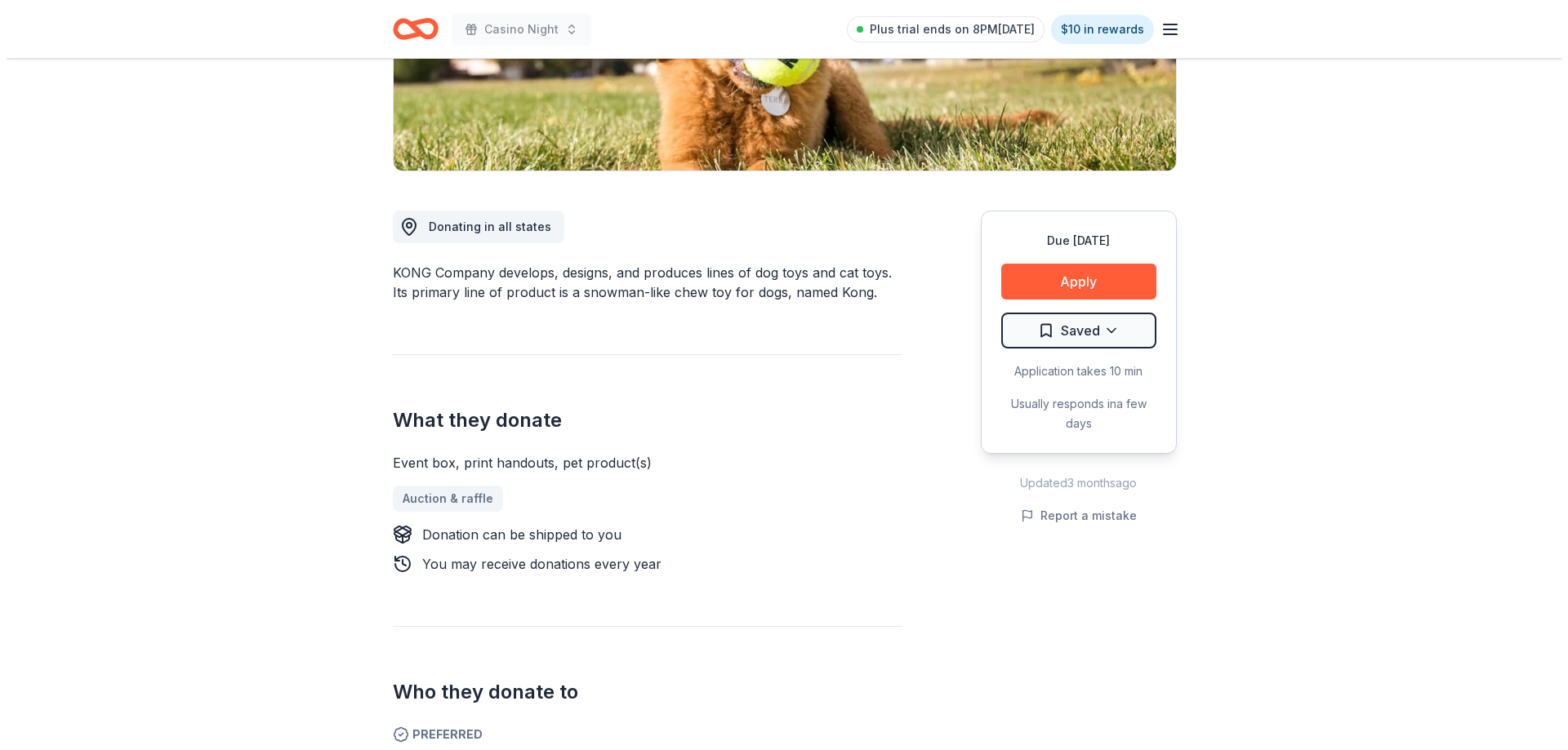
scroll to position [327, 0]
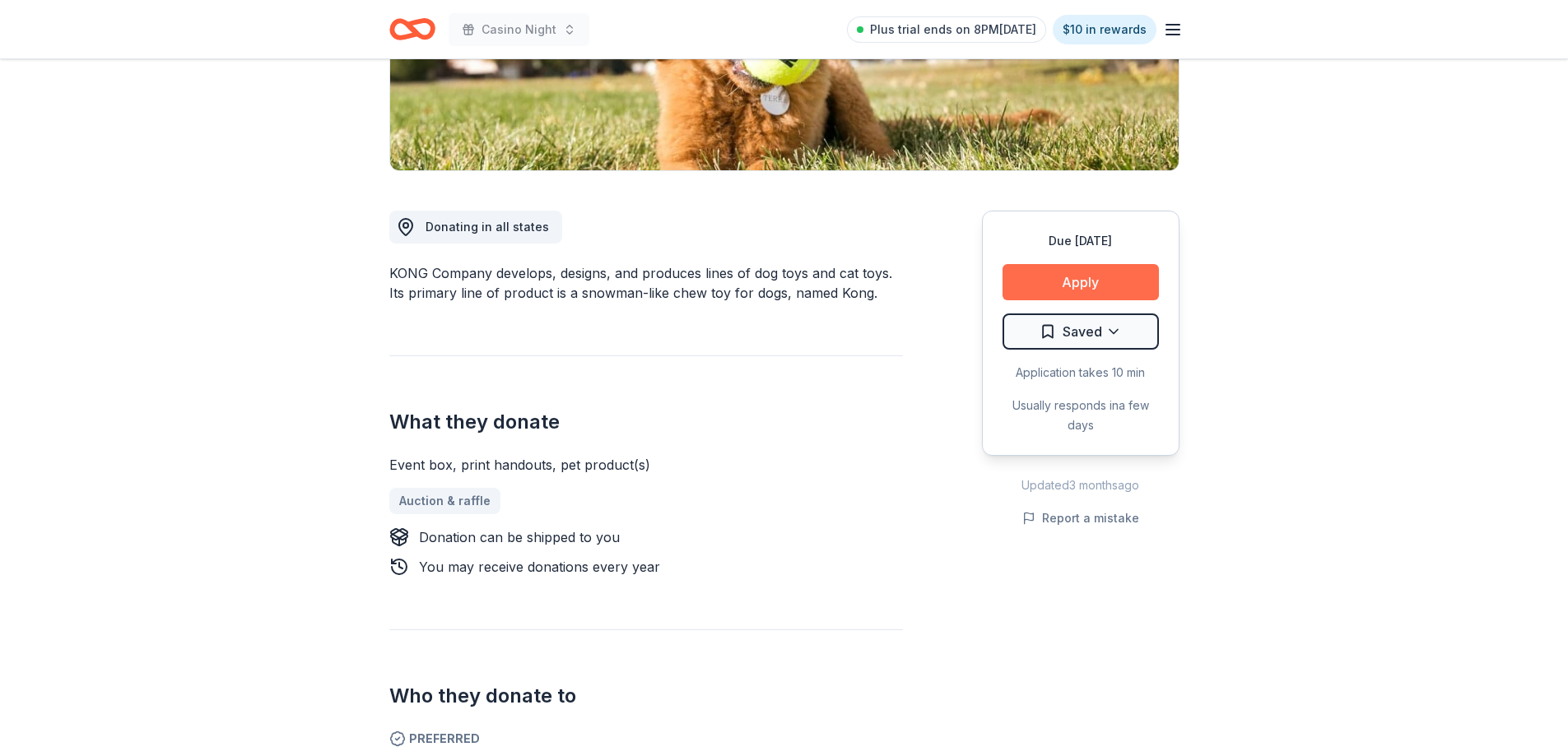
click at [1105, 273] on button "Apply" at bounding box center [1080, 282] width 157 height 36
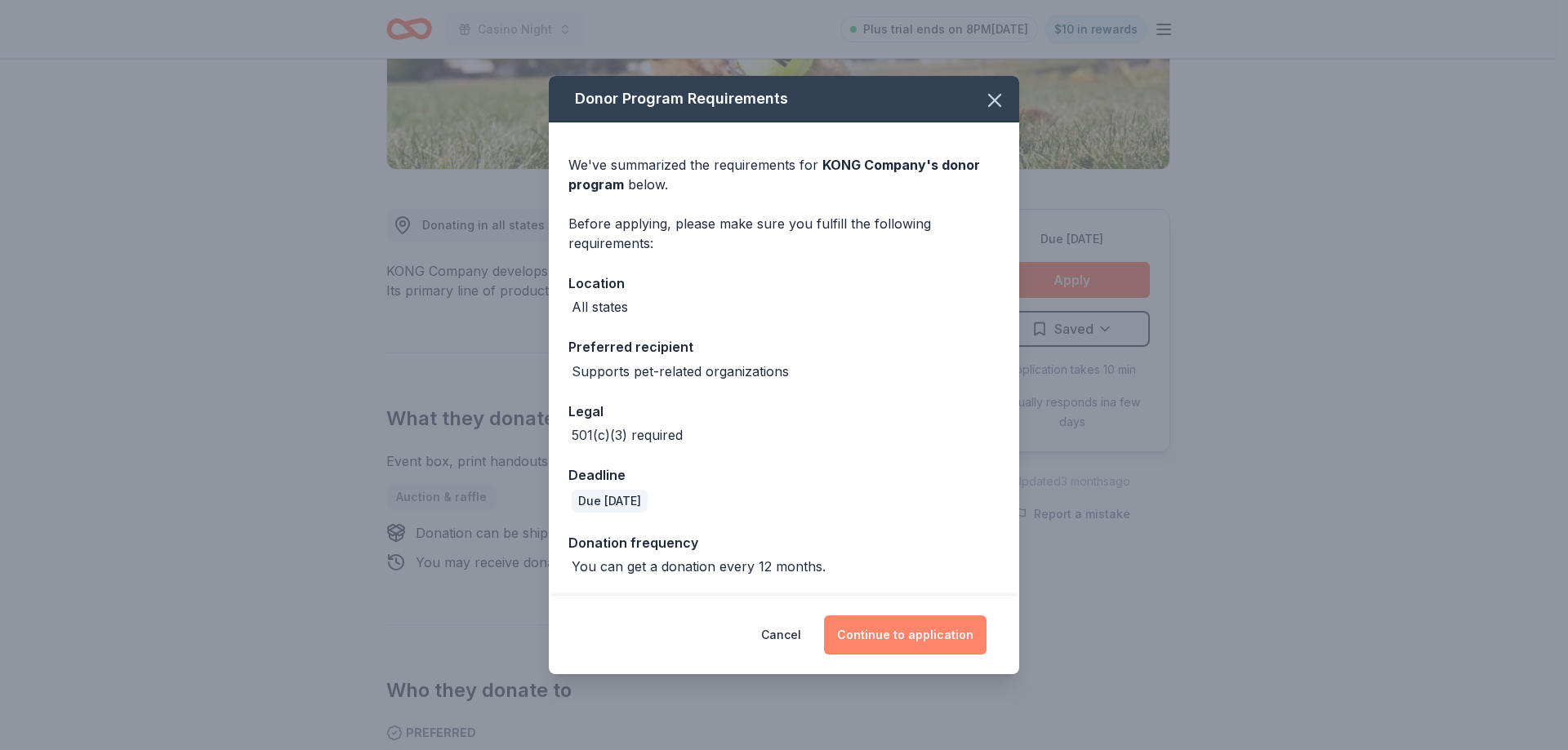
click at [921, 621] on button "Continue to application" at bounding box center [905, 635] width 162 height 39
